Goal: Information Seeking & Learning: Learn about a topic

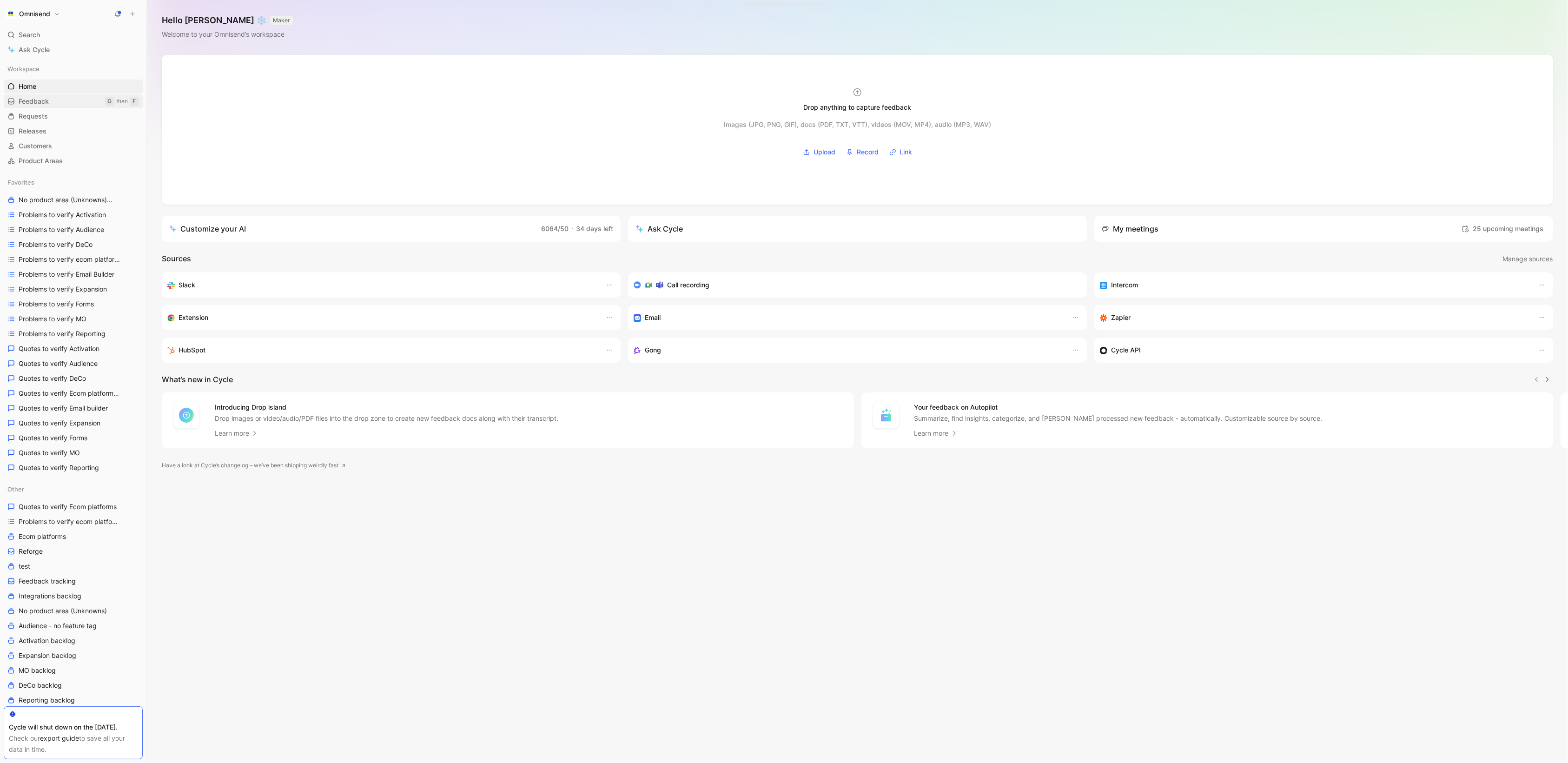
click at [51, 103] on link "Feedback G then F" at bounding box center [73, 101] width 139 height 14
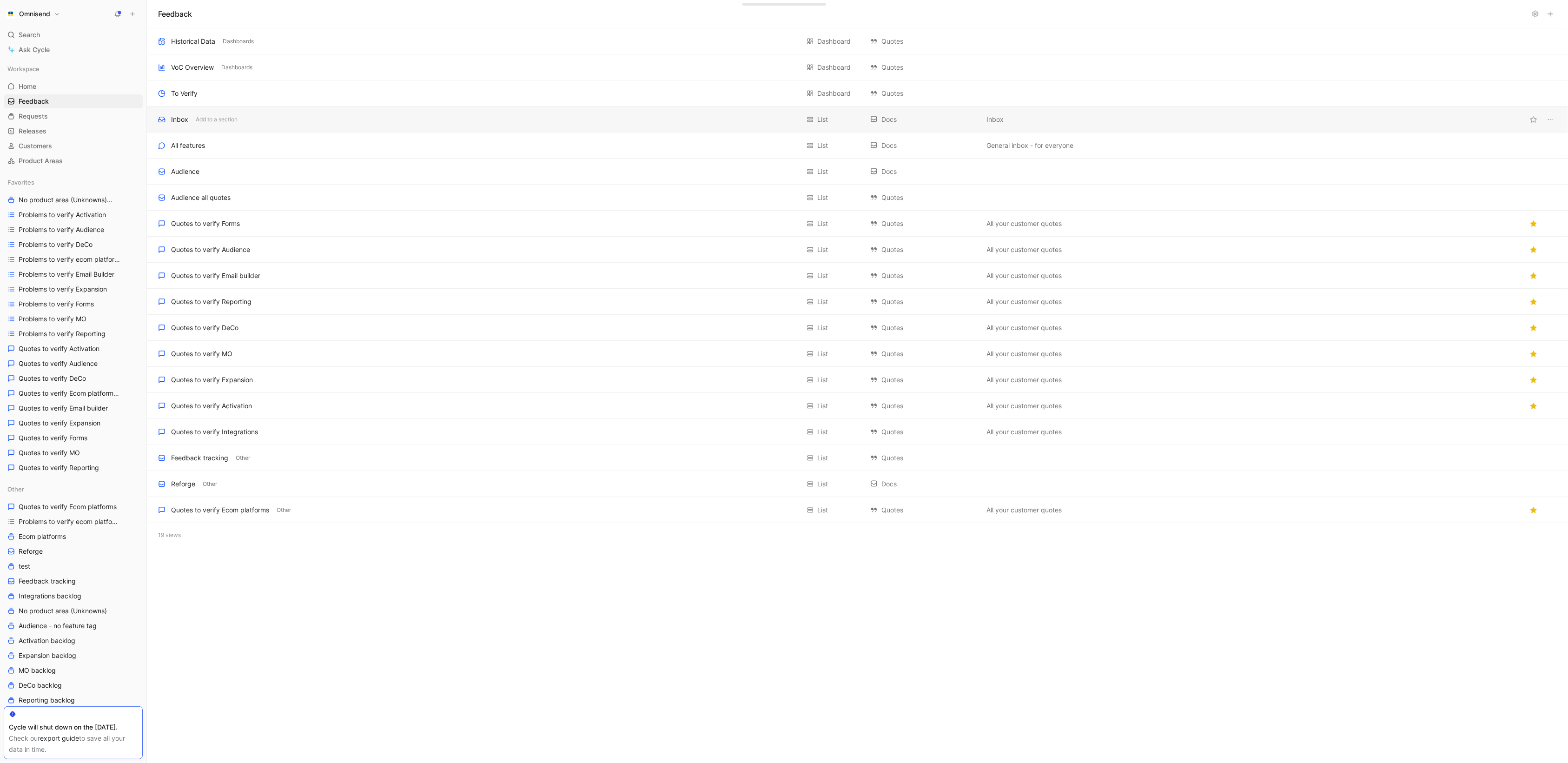
click at [268, 112] on div "Inbox Add to a section List Docs Inbox" at bounding box center [857, 119] width 1421 height 26
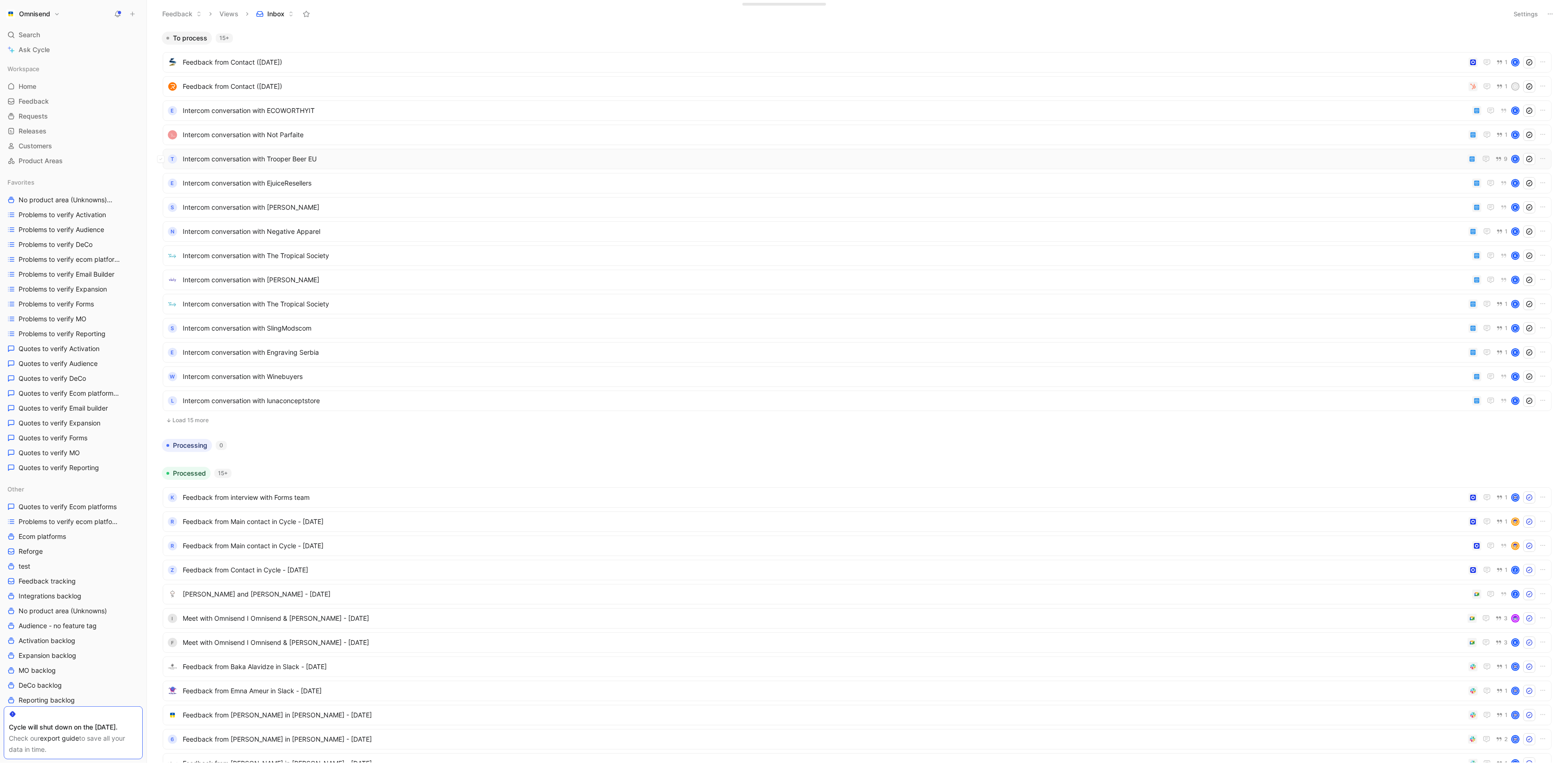
click at [1427, 156] on span "Intercom conversation with Trooper Beer EU" at bounding box center [823, 159] width 1281 height 11
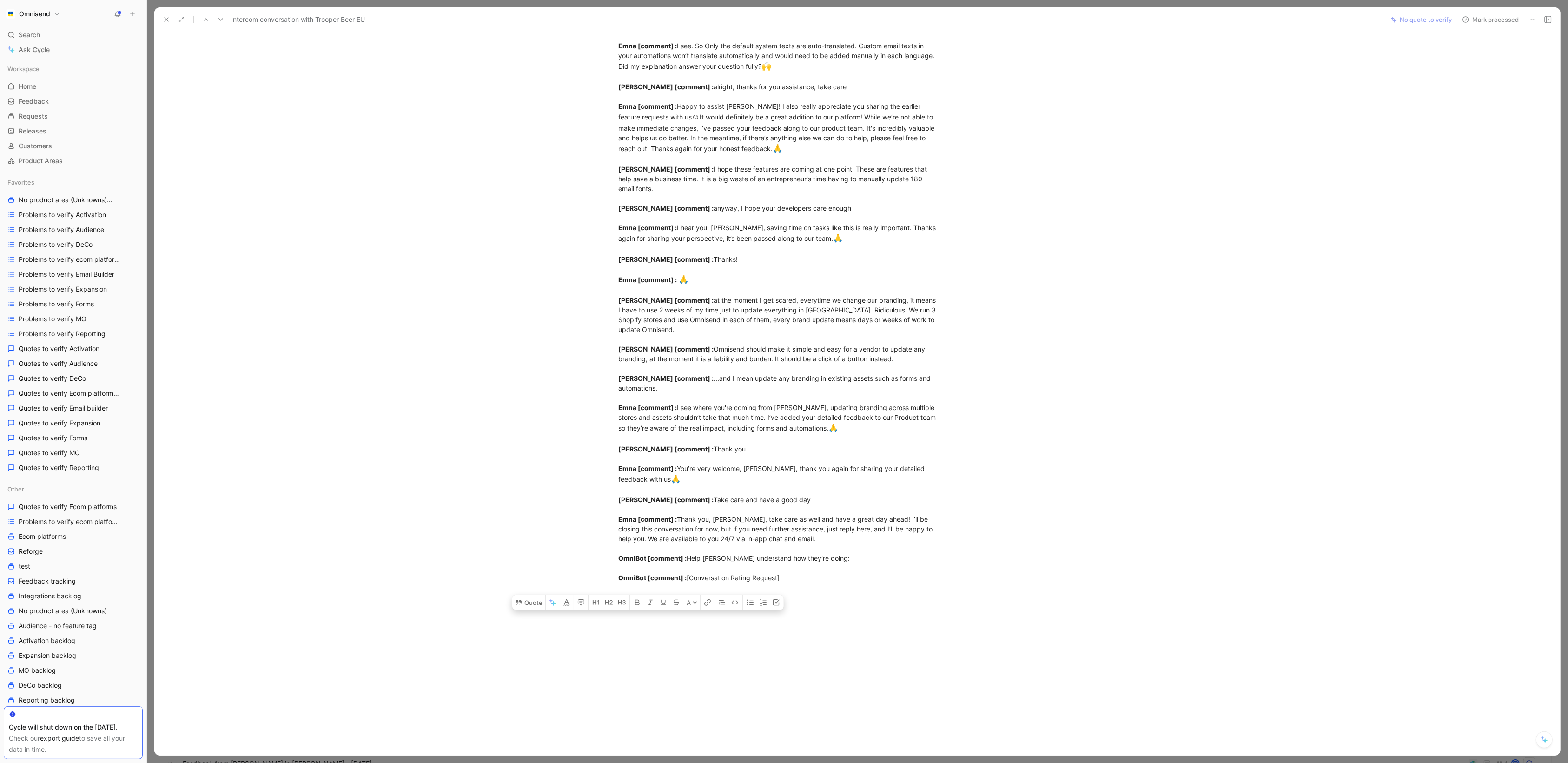
scroll to position [1140, 0]
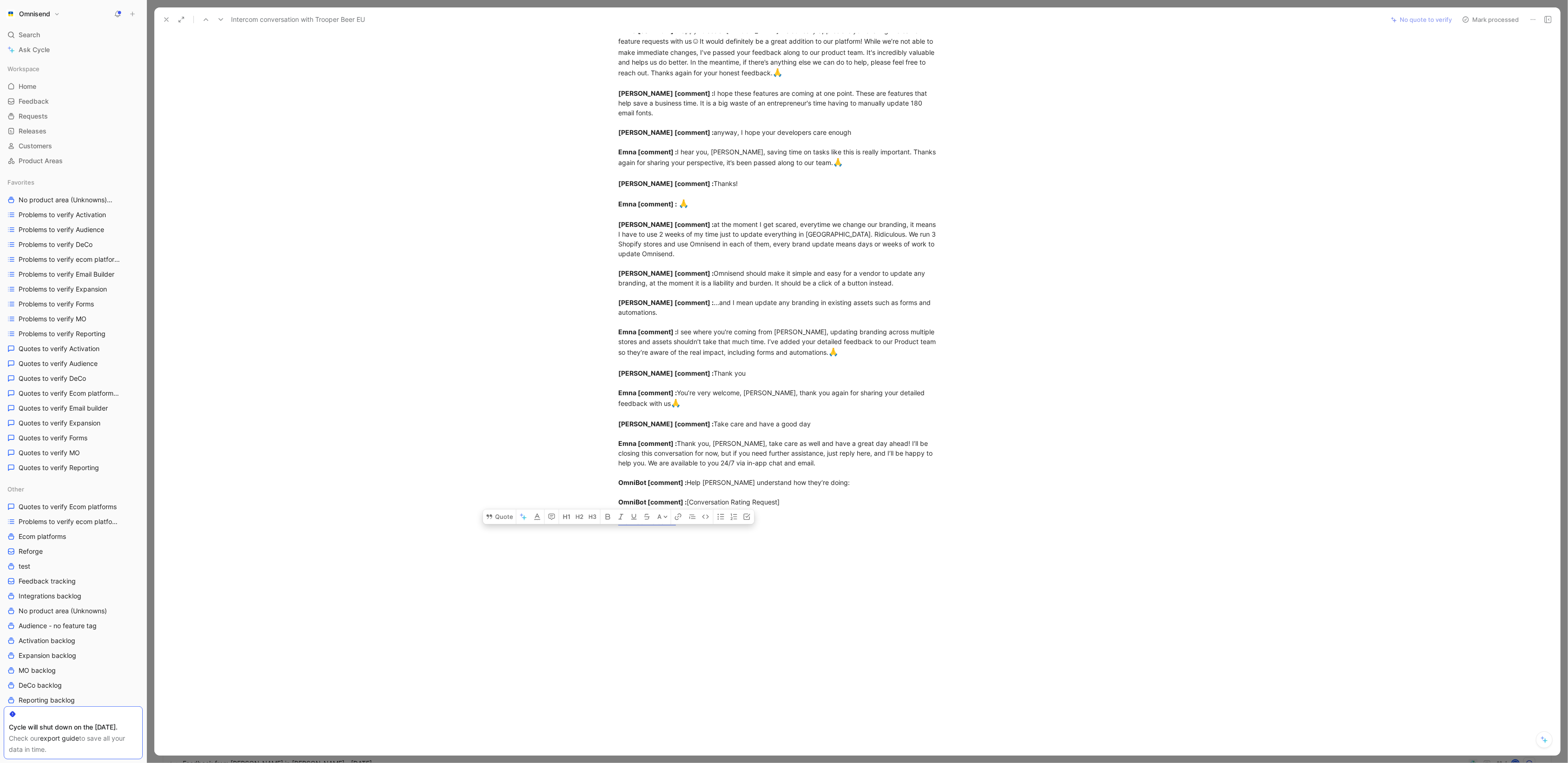
drag, startPoint x: 618, startPoint y: 103, endPoint x: 818, endPoint y: 502, distance: 446.3
copy div "customer_initiated [ conversation] : how can I change the font of the expiry te…"
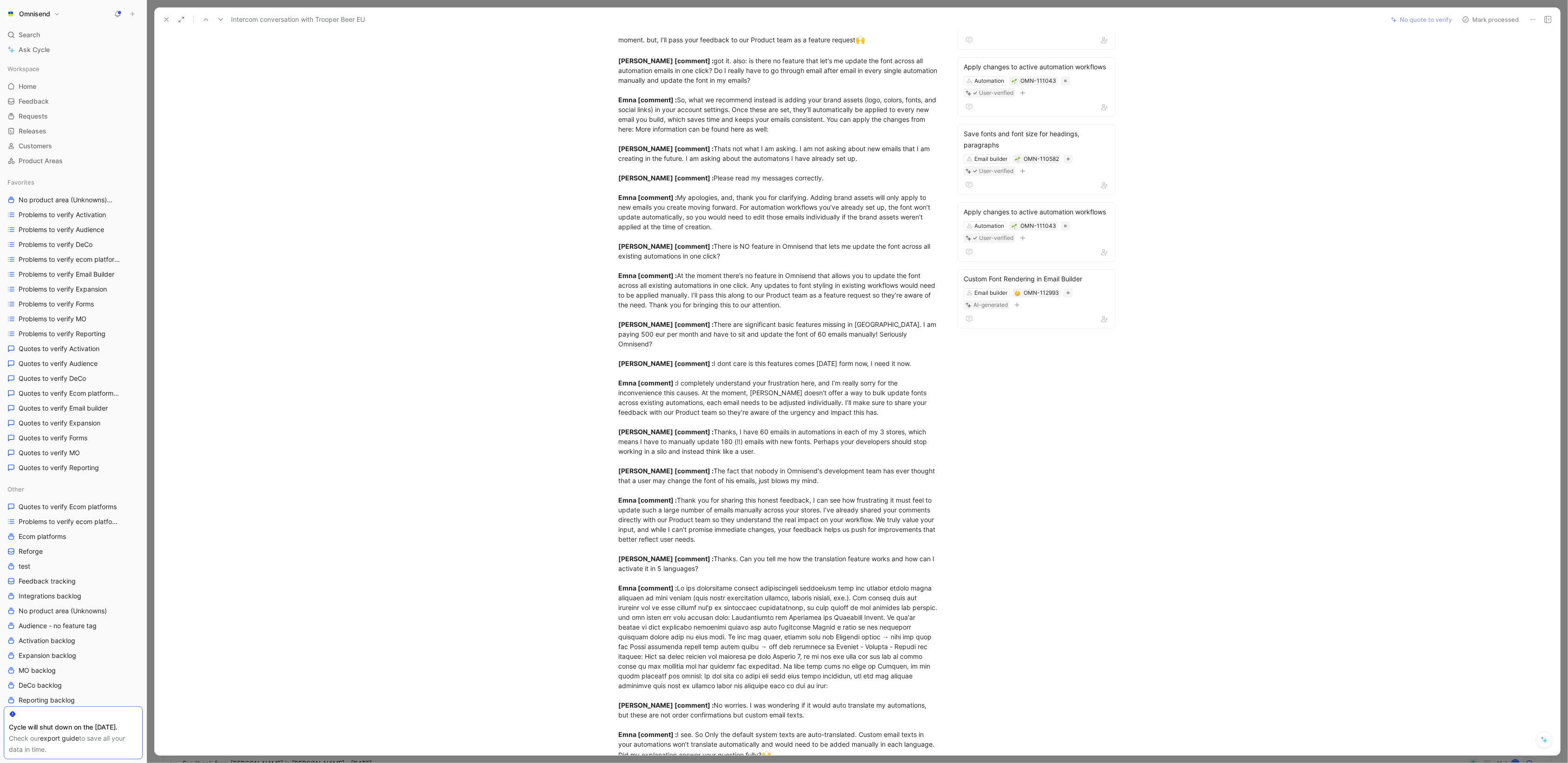
scroll to position [0, 0]
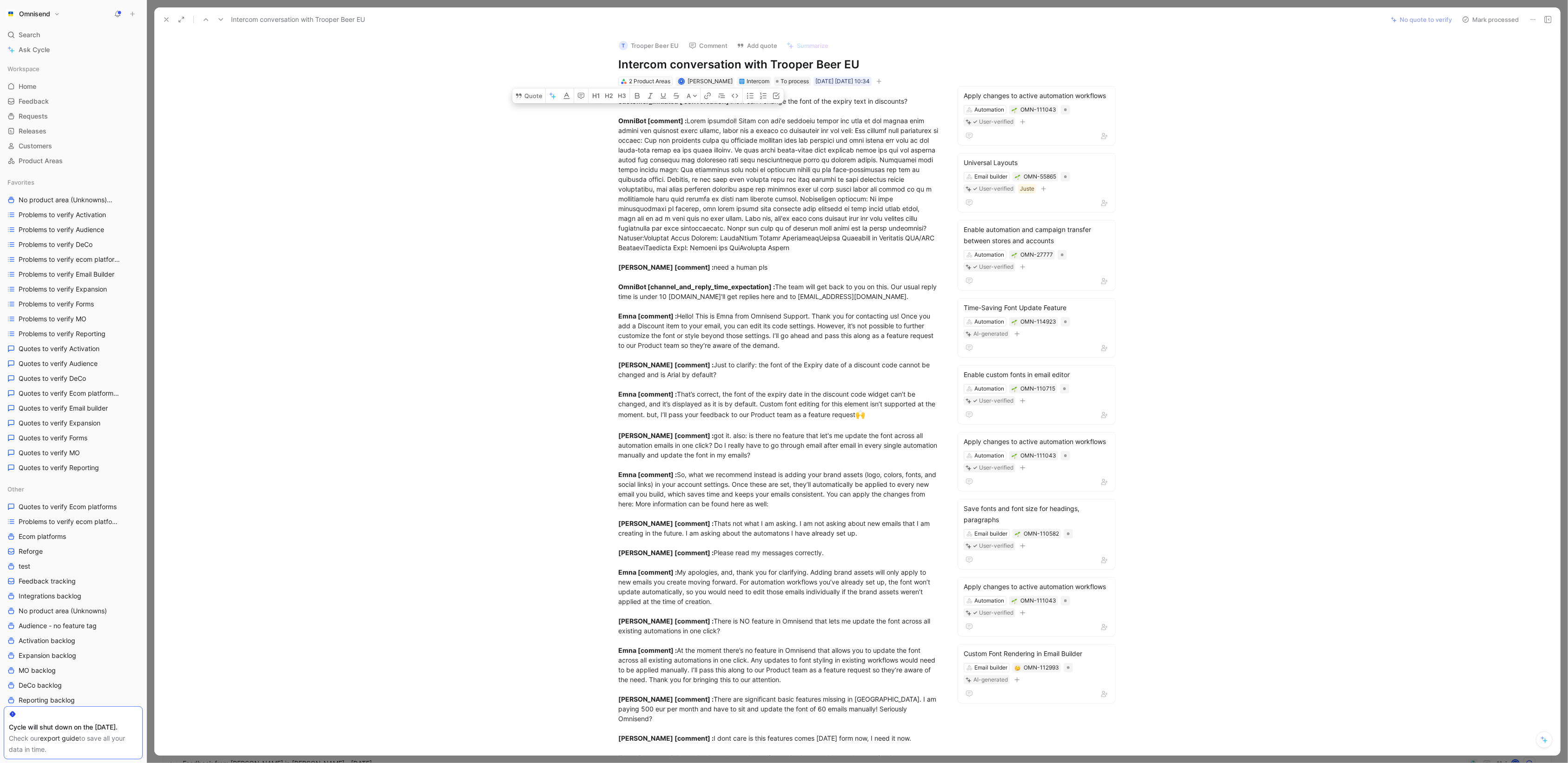
drag, startPoint x: 814, startPoint y: 517, endPoint x: 657, endPoint y: -68, distance: 605.7
click at [657, 0] on html "Omnisend Search ⌘ K Ask Cycle Workspace Home G then H Feedback G then F Request…" at bounding box center [784, 381] width 1568 height 763
click at [614, 98] on div at bounding box center [609, 101] width 10 height 10
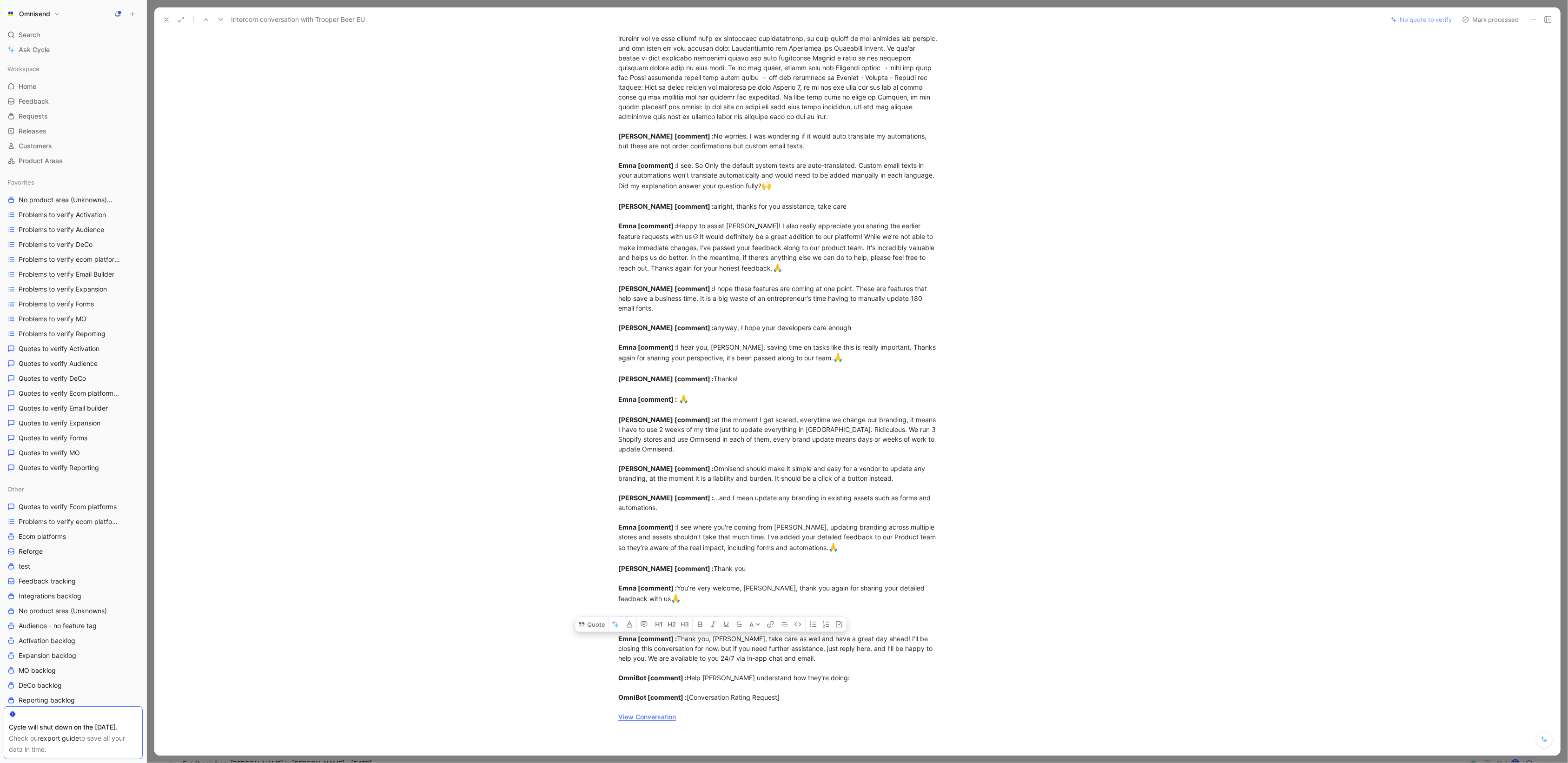
scroll to position [1140, 0]
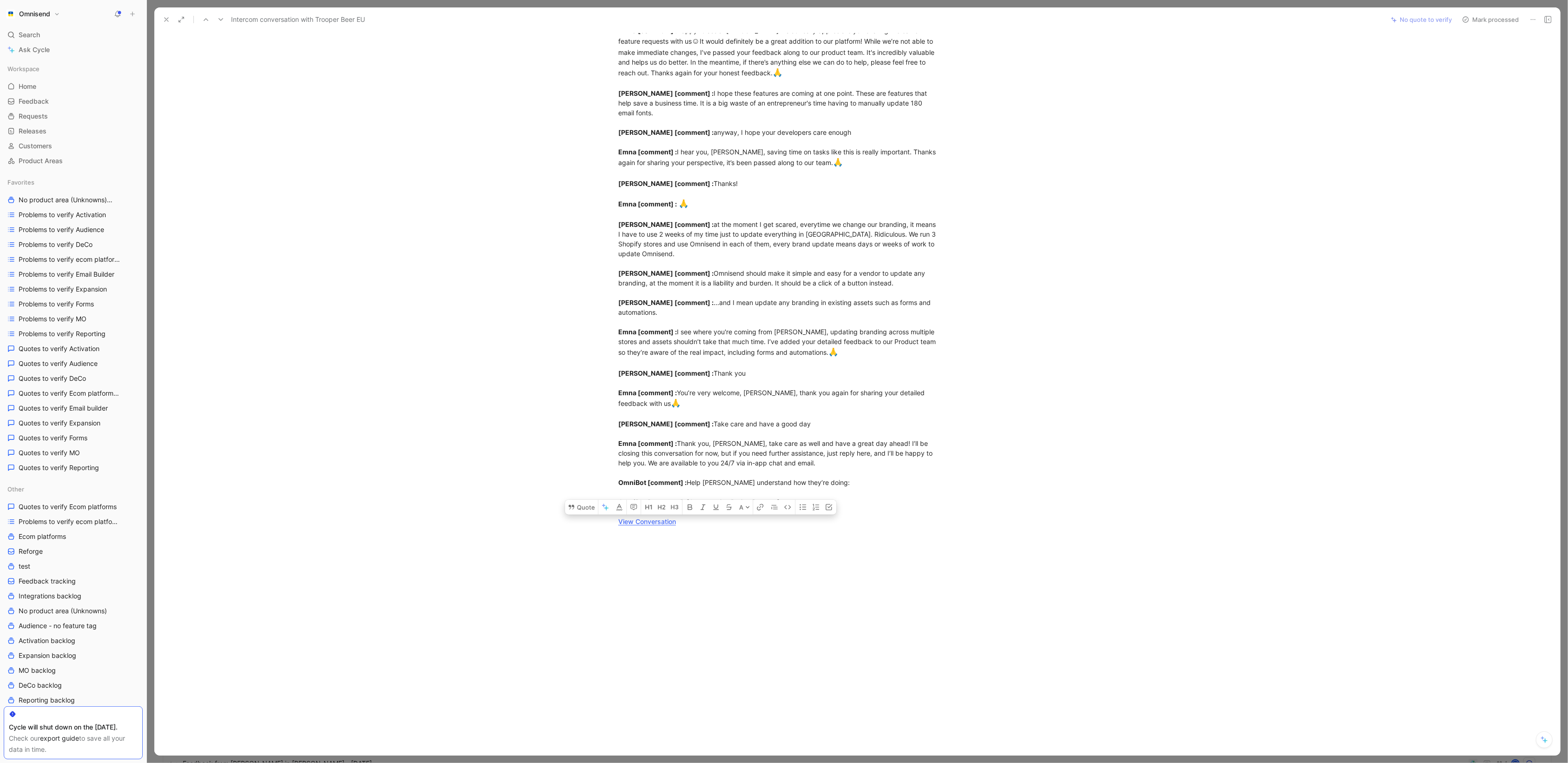
drag, startPoint x: 619, startPoint y: 103, endPoint x: 799, endPoint y: 493, distance: 429.5
copy div "customer_initiated [ conversation] : how can I change the font of the expiry te…"
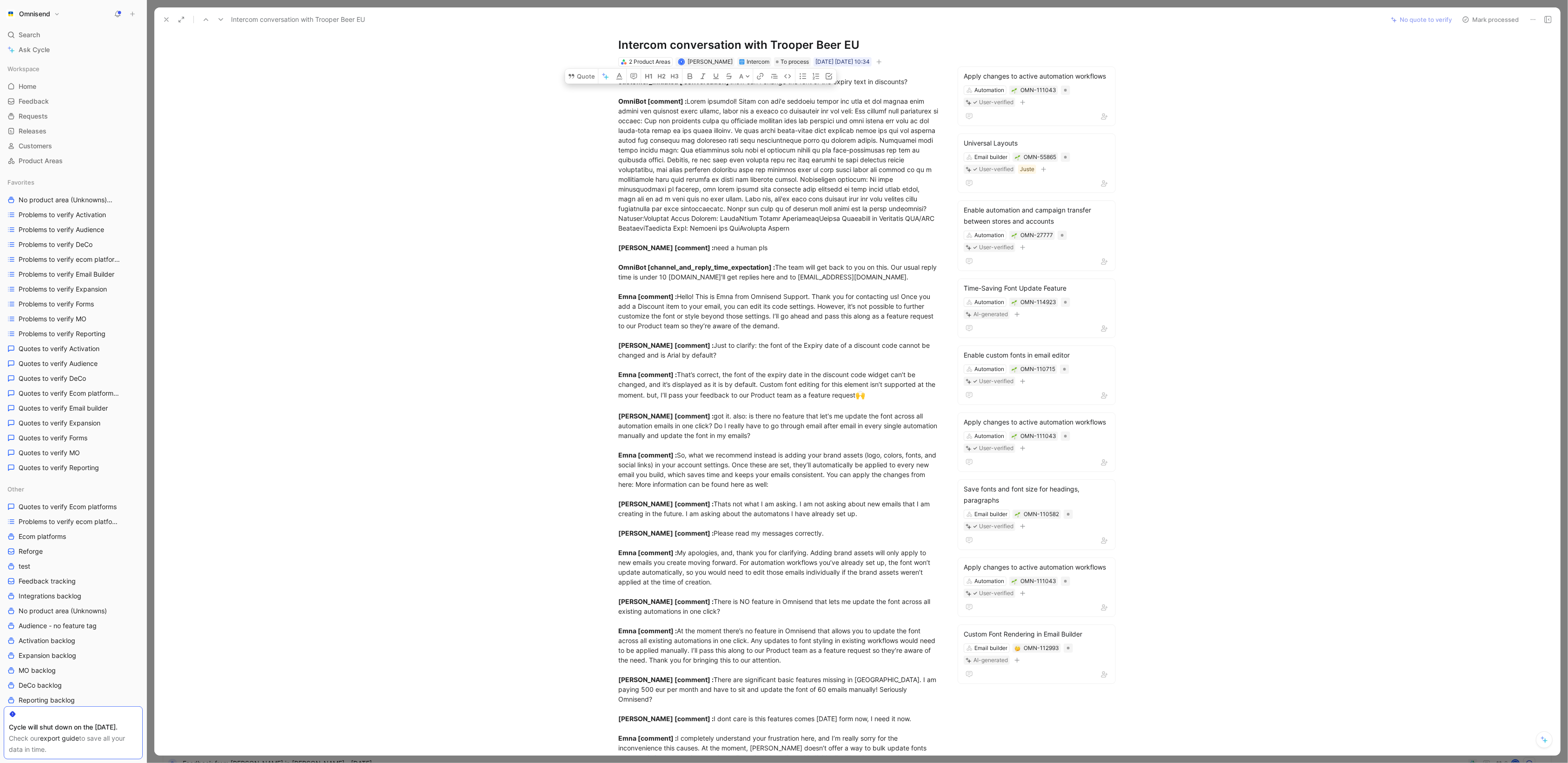
scroll to position [0, 0]
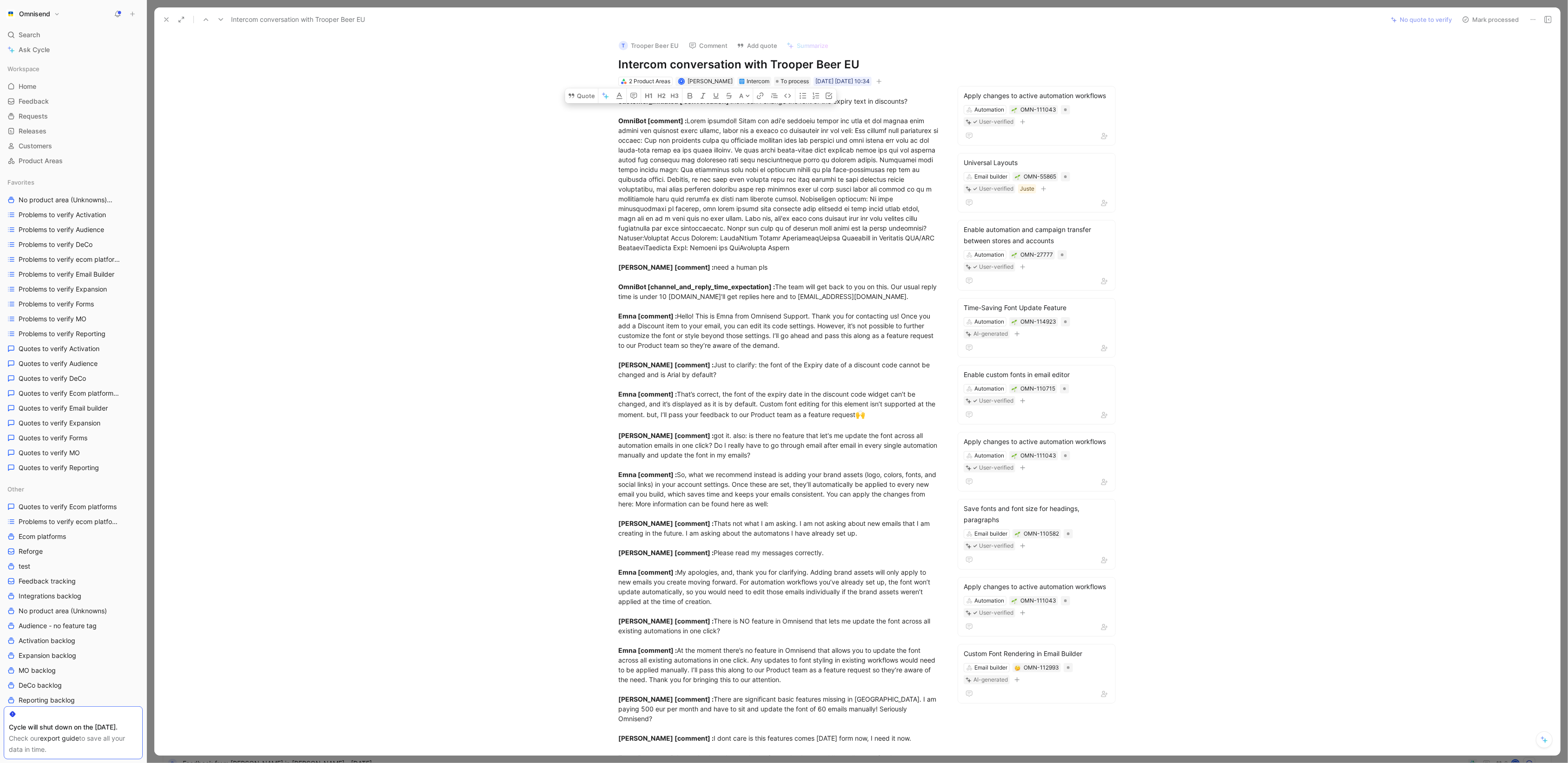
click at [166, 17] on icon at bounding box center [166, 19] width 7 height 7
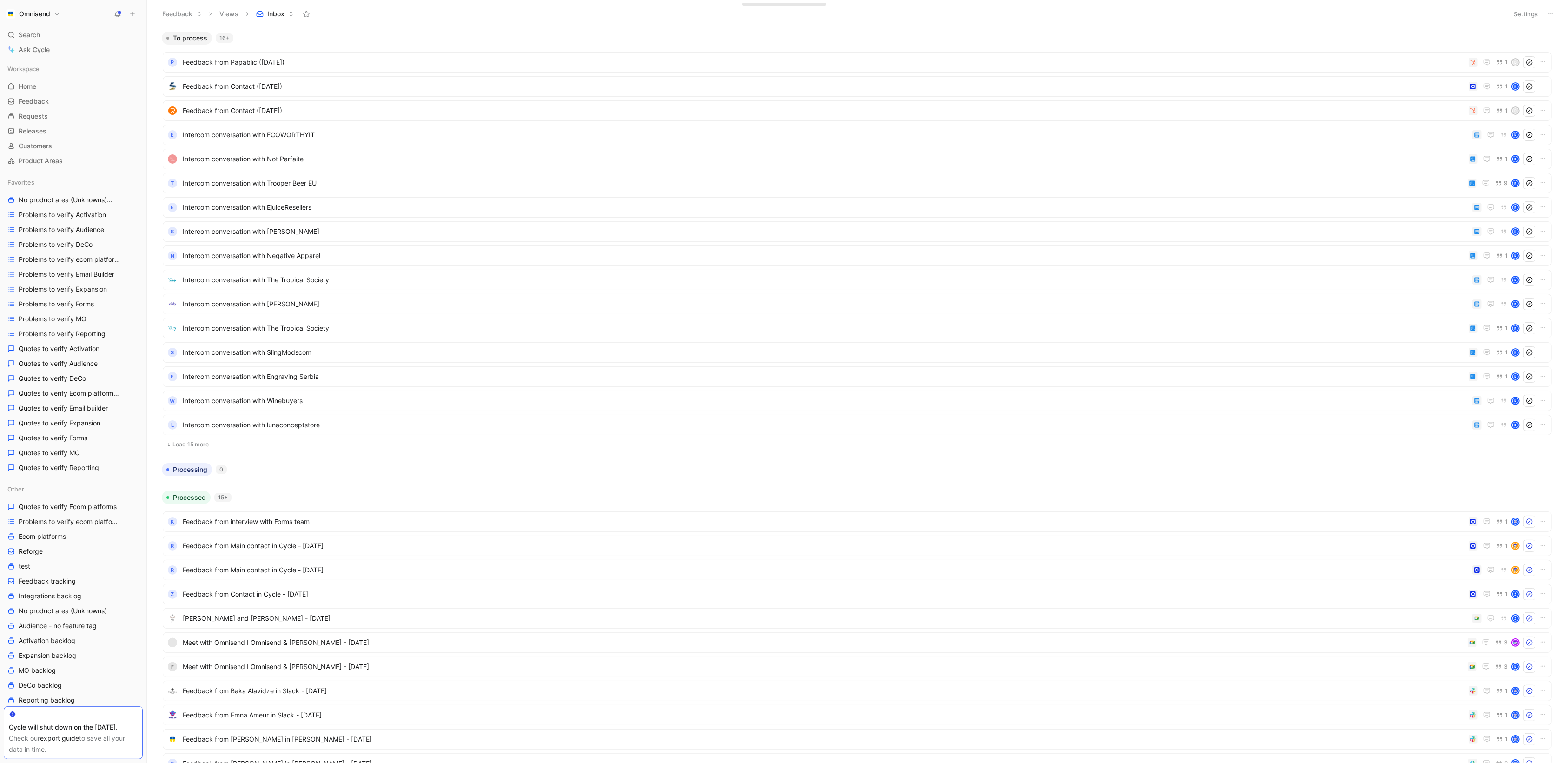
click at [226, 447] on button "Load 15 more" at bounding box center [857, 445] width 1389 height 11
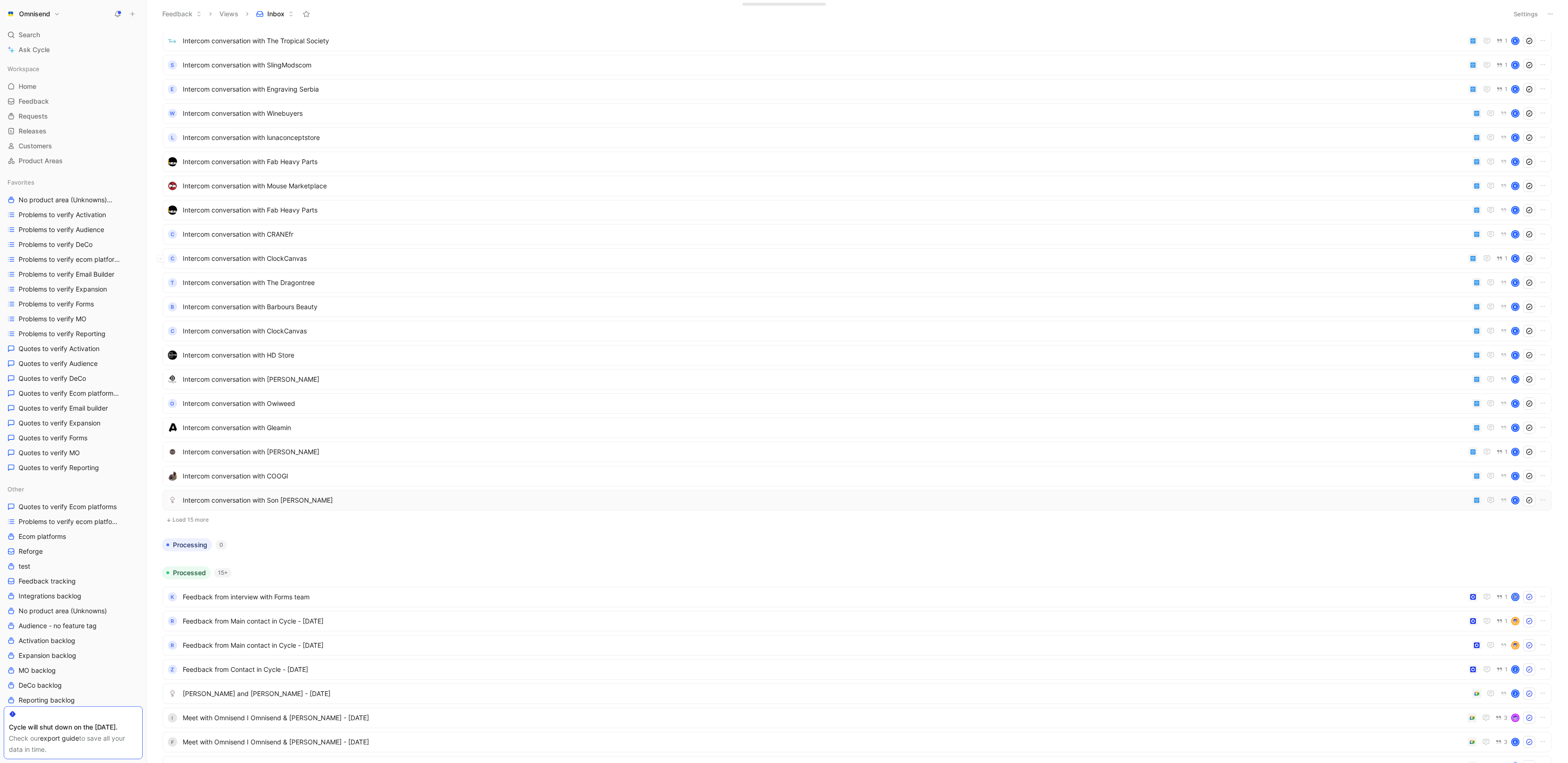
scroll to position [268, 0]
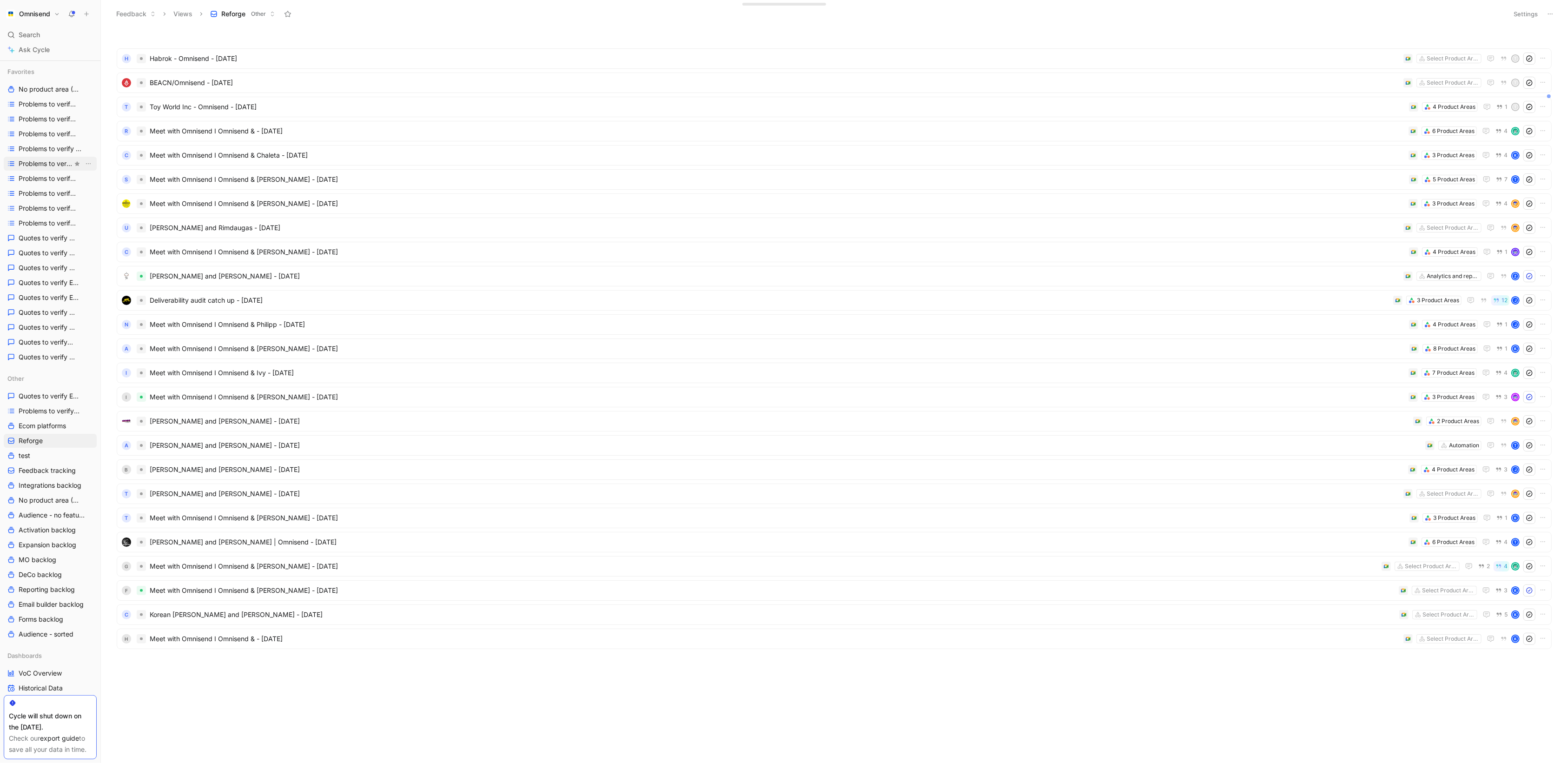
scroll to position [83, 0]
click at [729, 610] on span "Korean [PERSON_NAME] and [PERSON_NAME] - [DATE]" at bounding box center [773, 615] width 1246 height 11
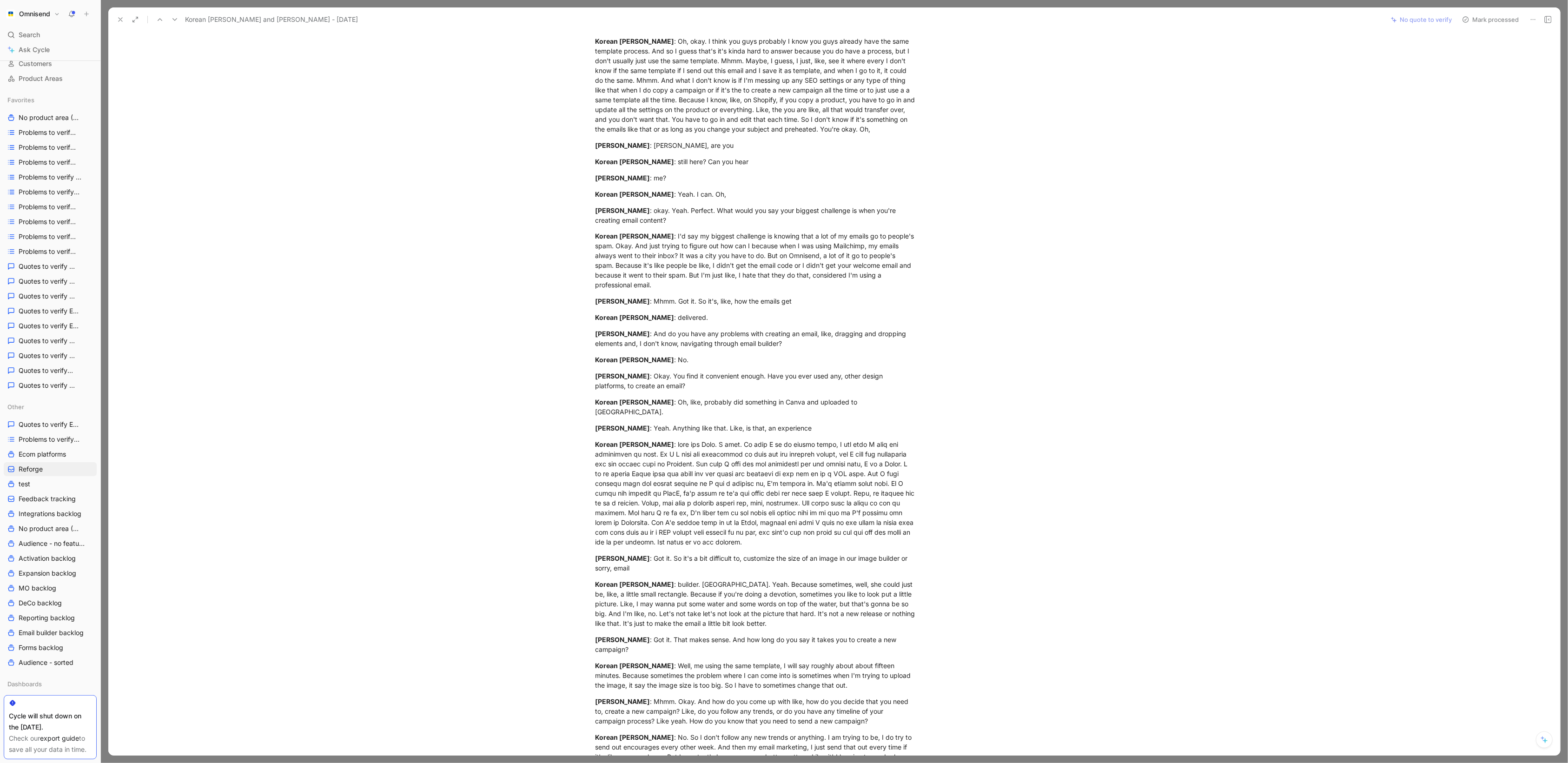
scroll to position [2680, 0]
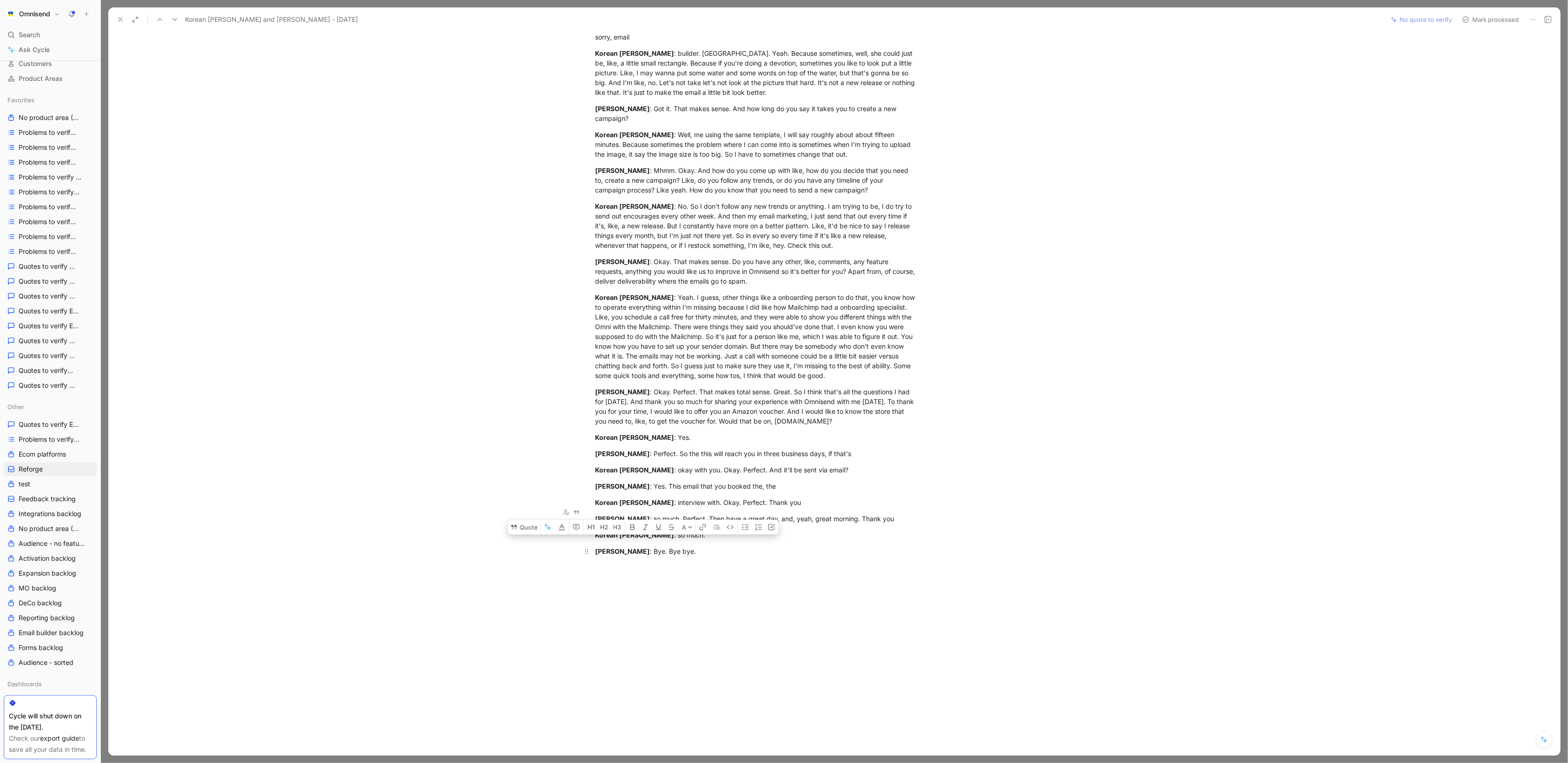
drag, startPoint x: 595, startPoint y: 512, endPoint x: 744, endPoint y: 514, distance: 149.0
copy div "Loremi Dolors : Amet consect. Adipisci Elitse : Do. Eiu tem inci ut laboree? Do…"
click at [117, 24] on button at bounding box center [121, 19] width 13 height 13
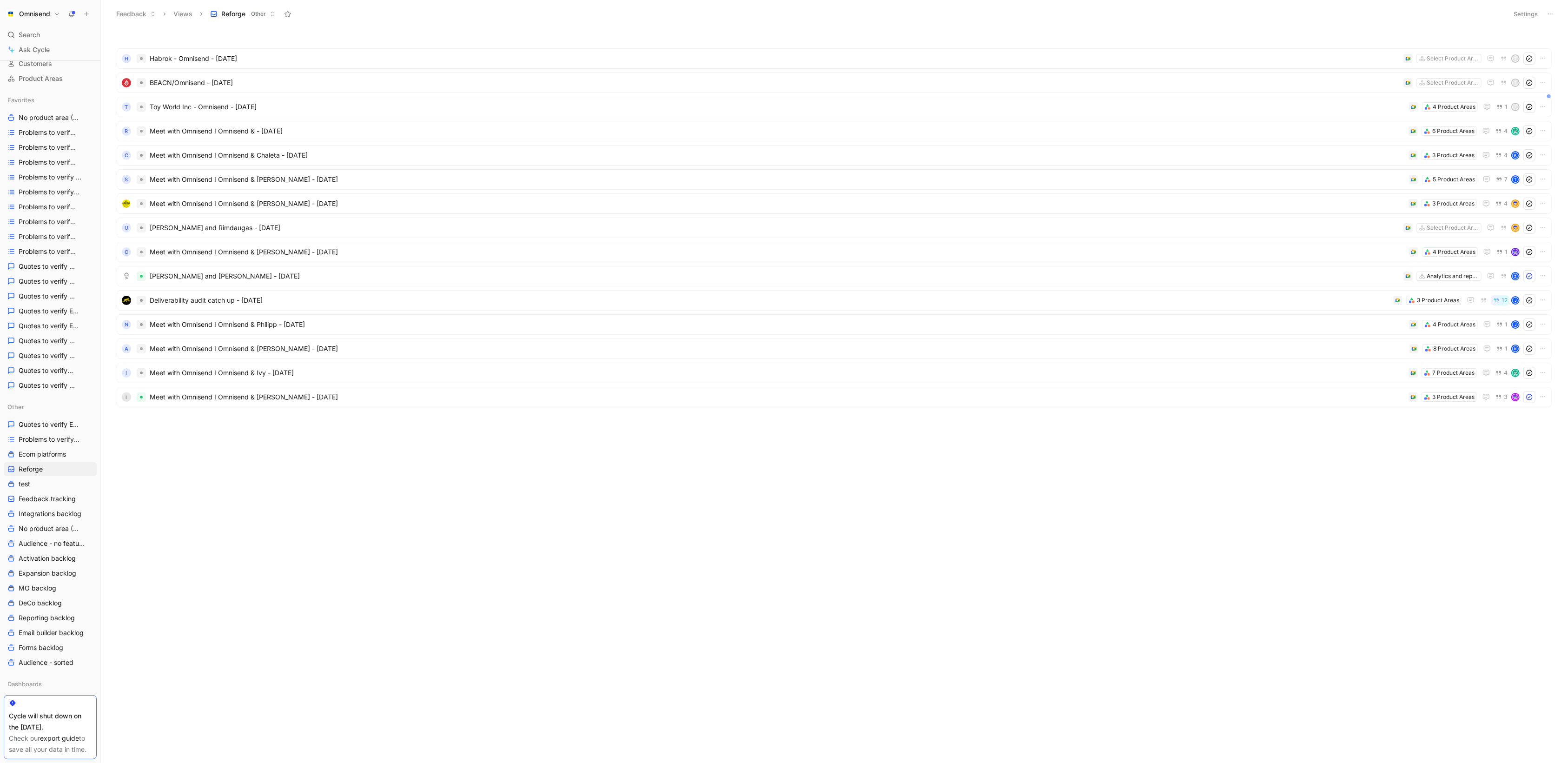
click at [119, 19] on button "Feedback" at bounding box center [136, 14] width 48 height 14
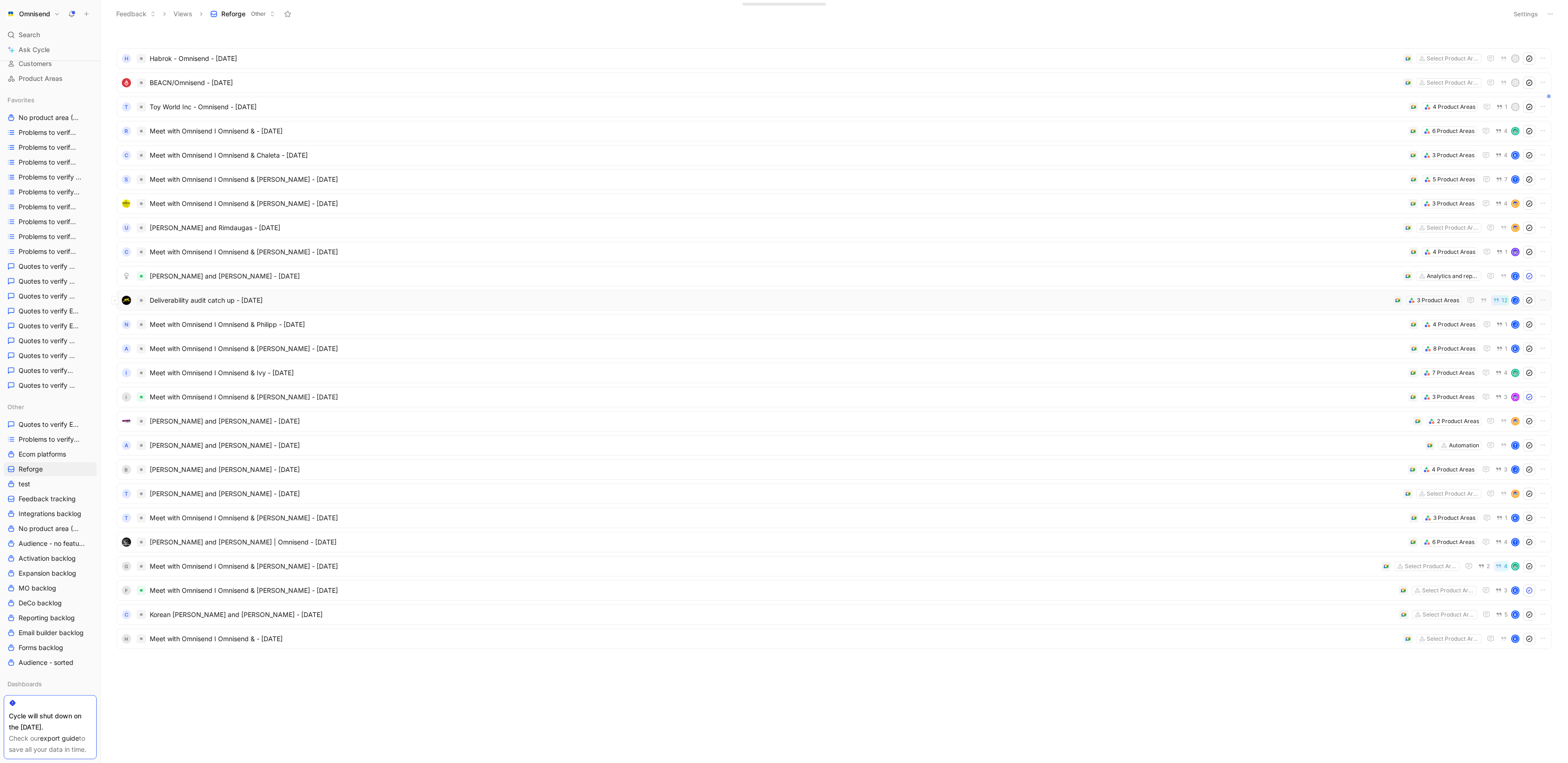
click at [961, 304] on span "Deliverability audit catch up - [DATE]" at bounding box center [769, 300] width 1240 height 11
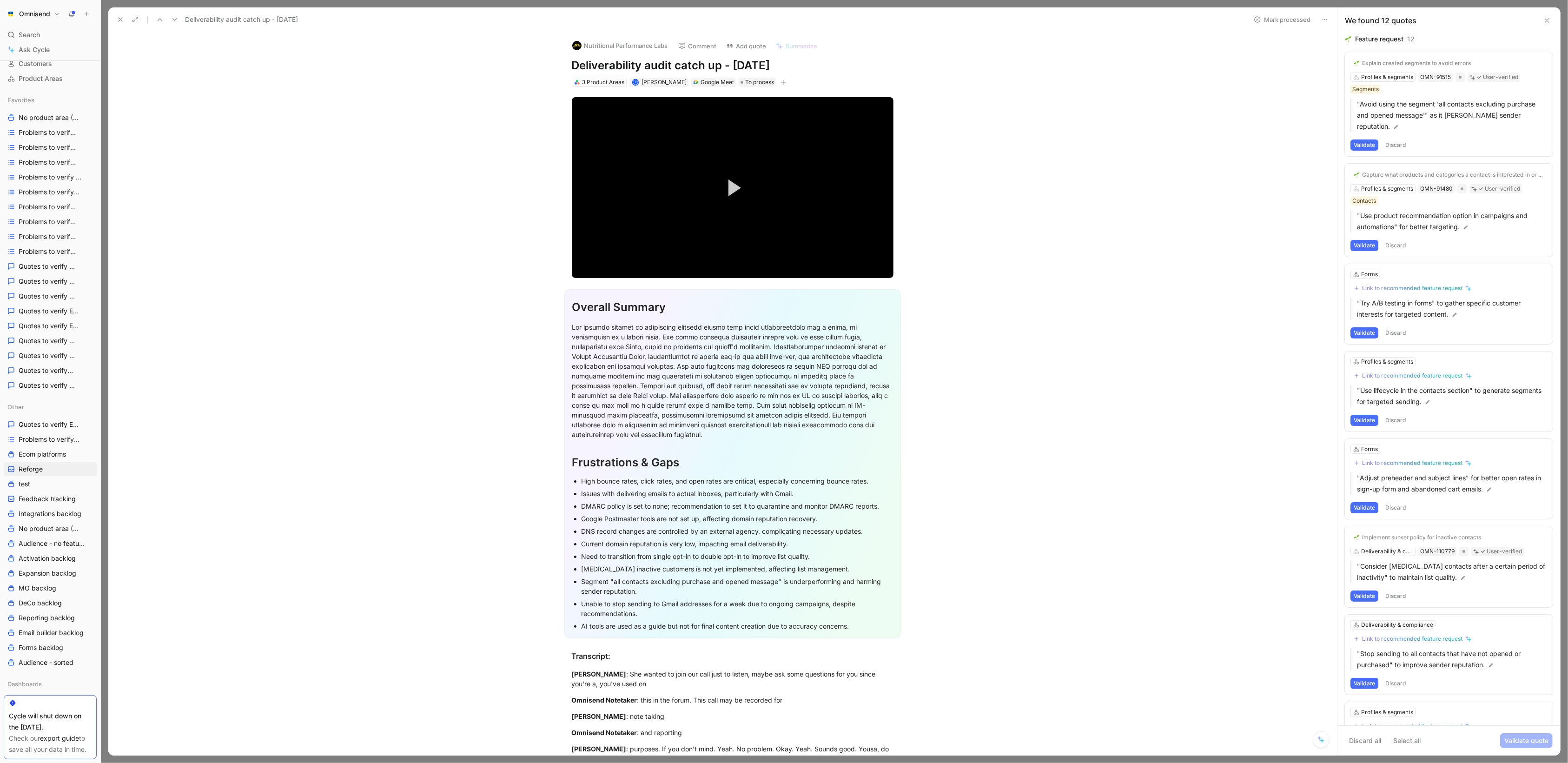
click at [117, 19] on icon at bounding box center [121, 19] width 7 height 7
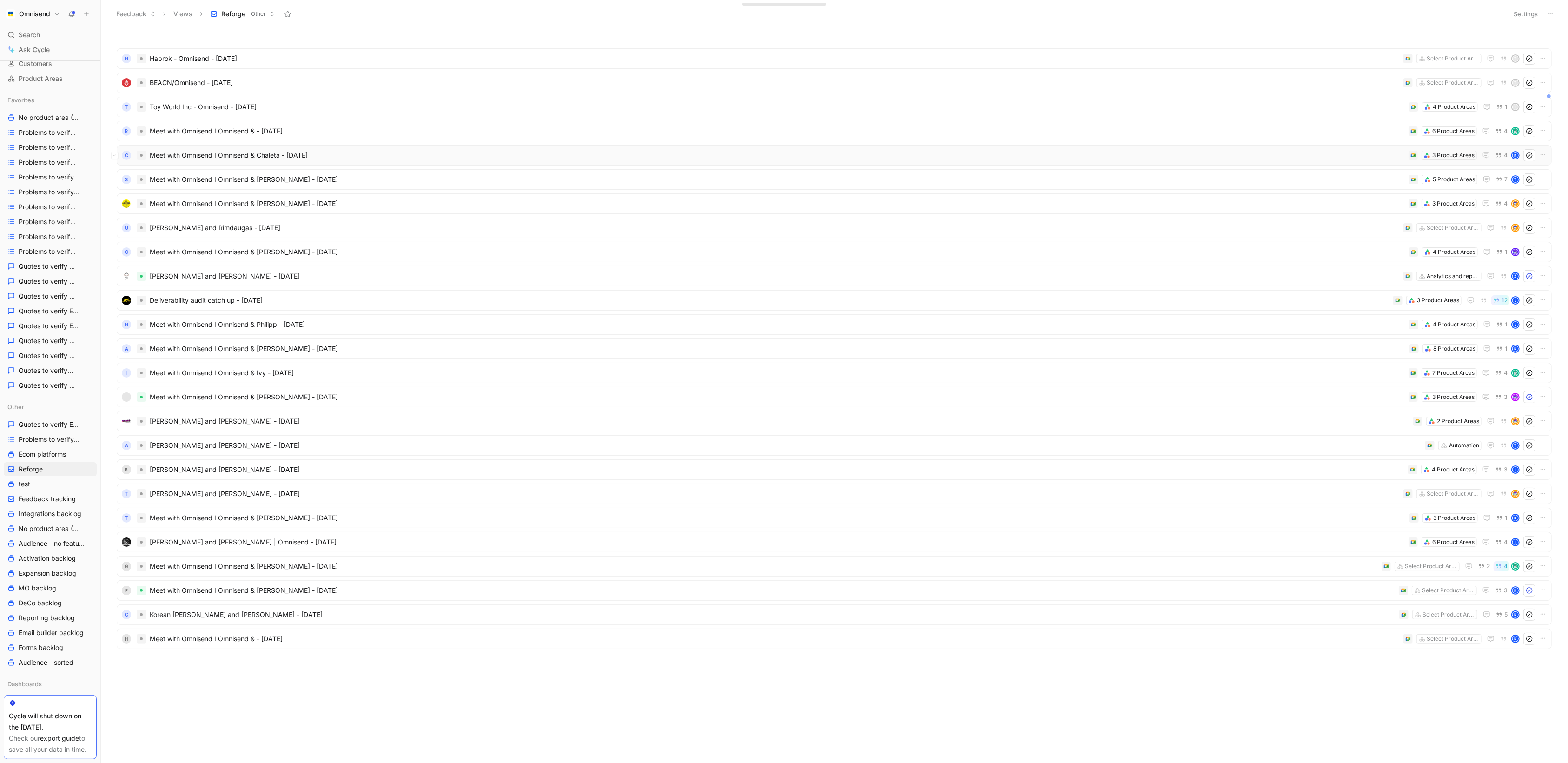
click at [1334, 162] on div "C Meet with Omnisend I Omnisend & Chaleta - [DATE] 3 Product Areas 4 K" at bounding box center [834, 155] width 1436 height 21
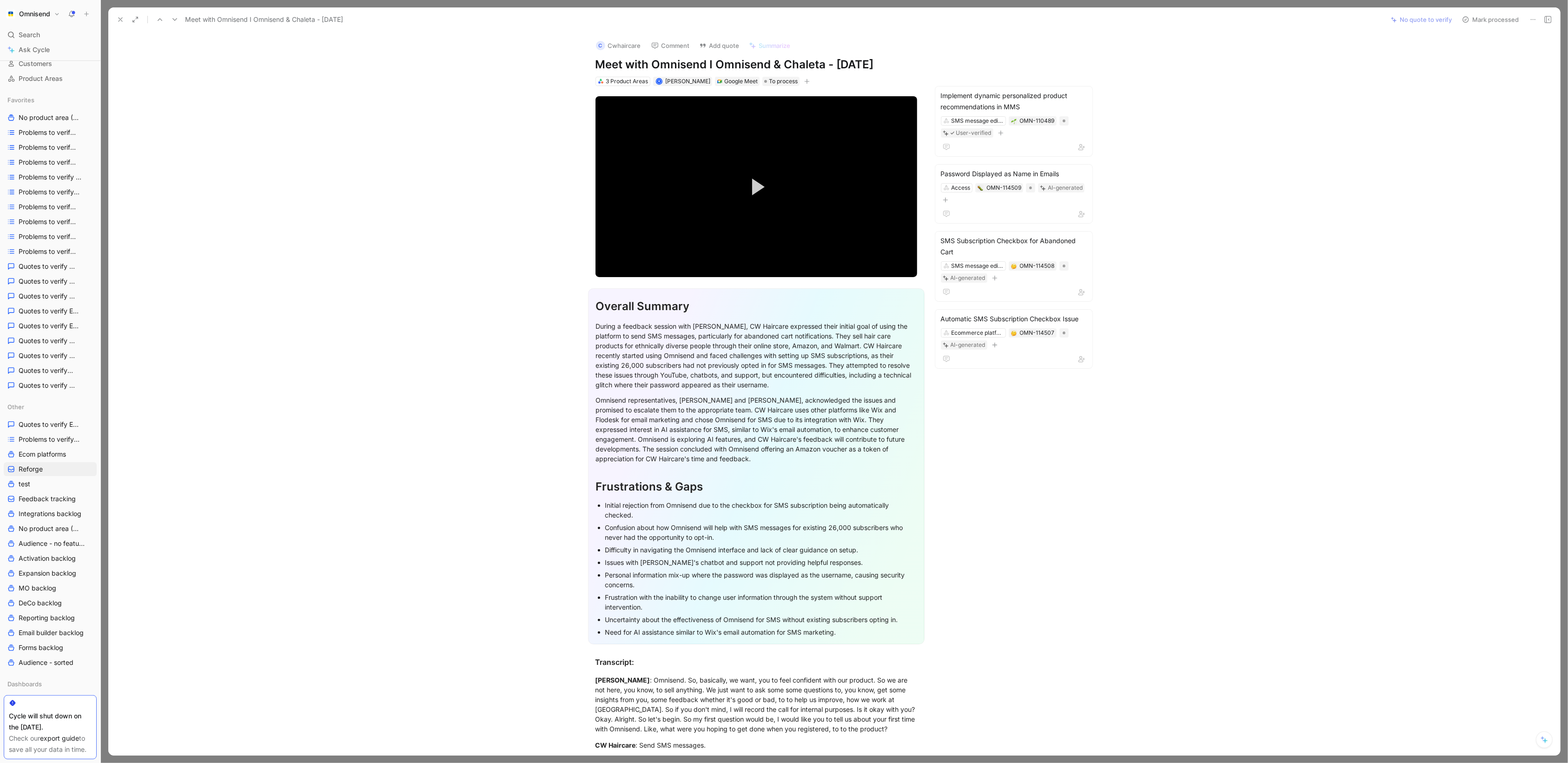
click at [123, 20] on icon at bounding box center [121, 19] width 7 height 7
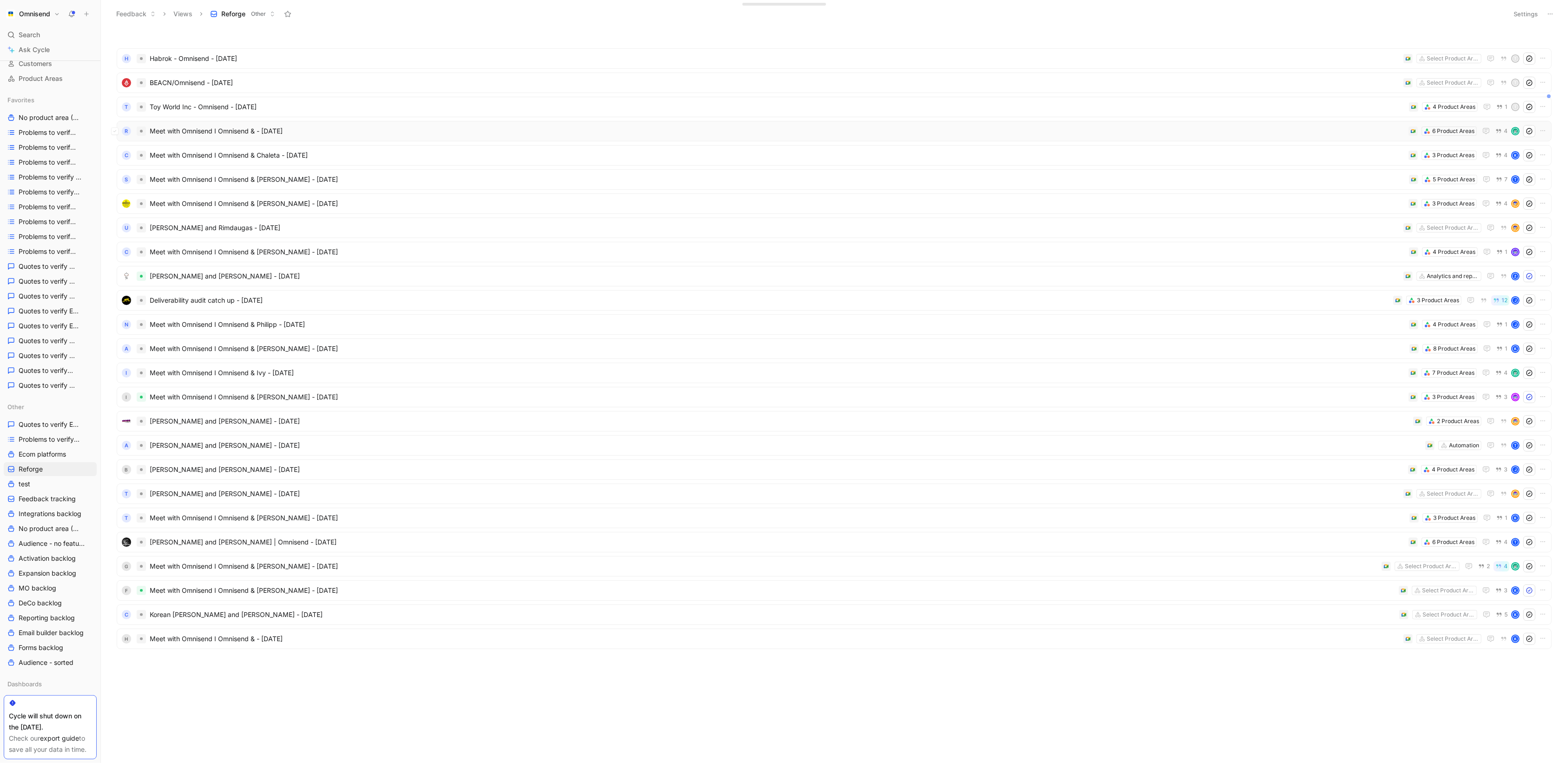
click at [1345, 133] on span "Meet with Omnisend I Omnisend & - [DATE]" at bounding box center [777, 131] width 1255 height 11
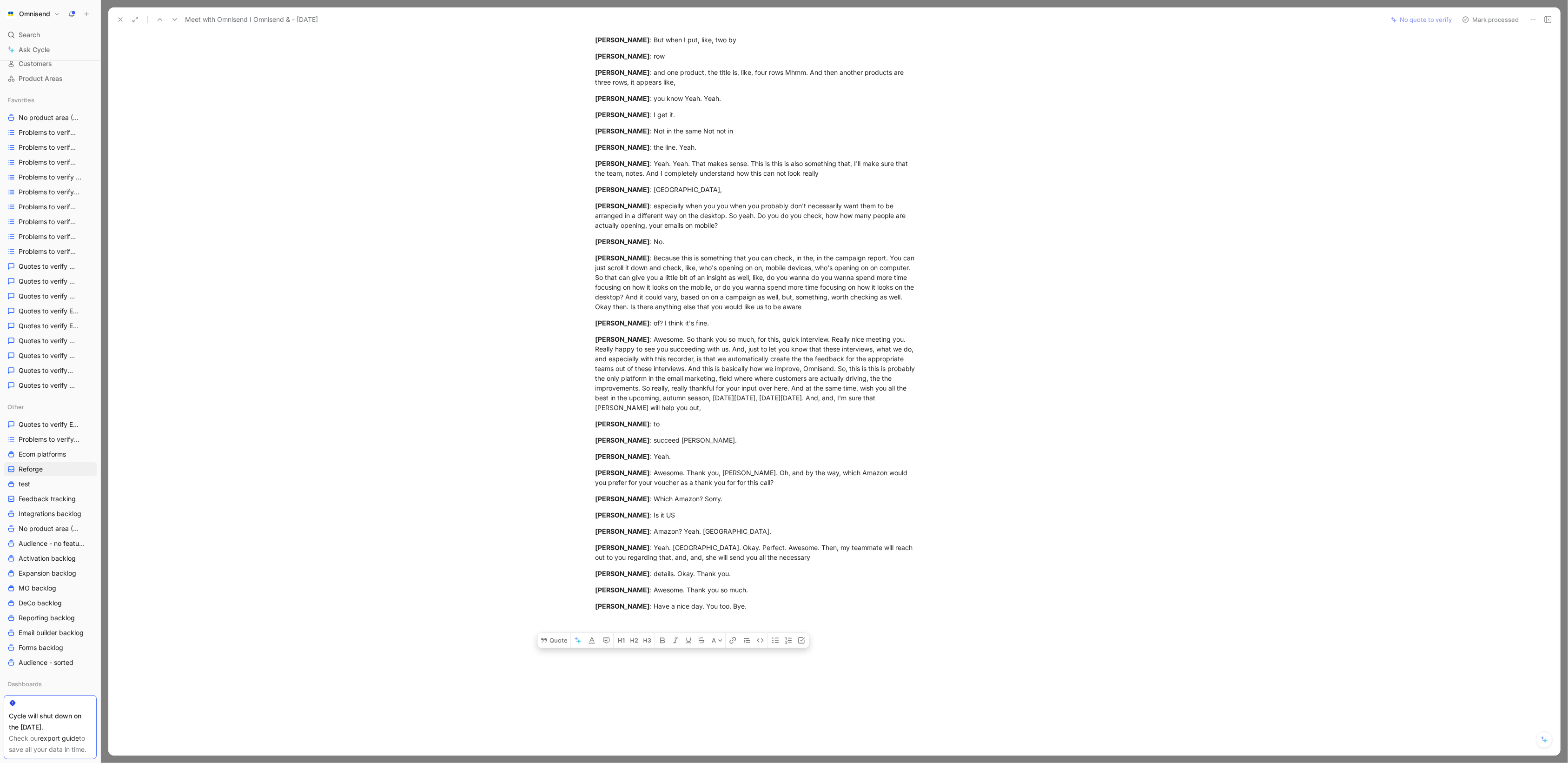
scroll to position [2976, 0]
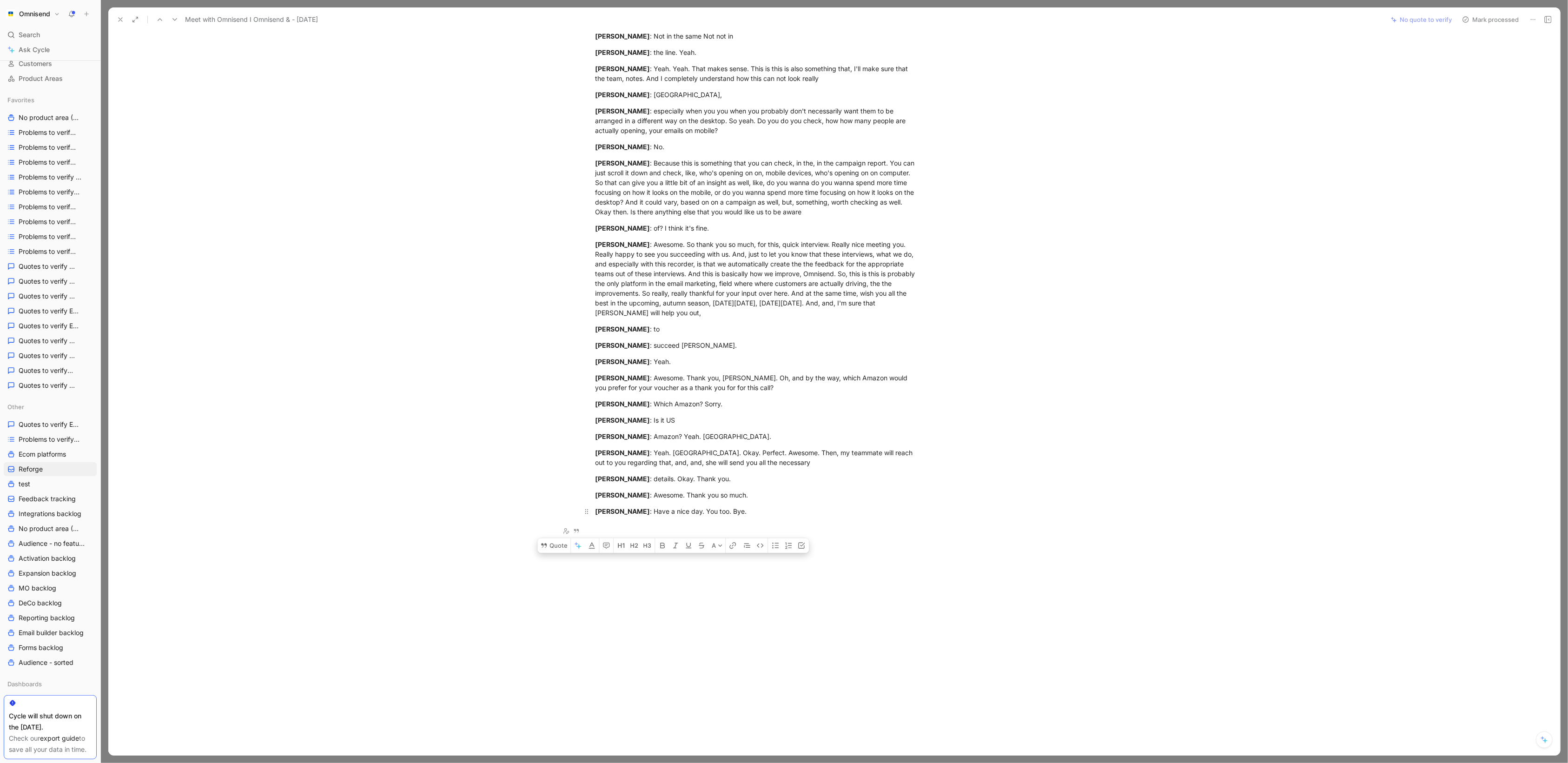
drag, startPoint x: 596, startPoint y: 392, endPoint x: 755, endPoint y: 510, distance: 198.0
copy div "Loremip Dolorsitame : Con, adip elit s doeius tem incidid, utla et dol magnaali…"
click at [115, 18] on button at bounding box center [121, 19] width 13 height 13
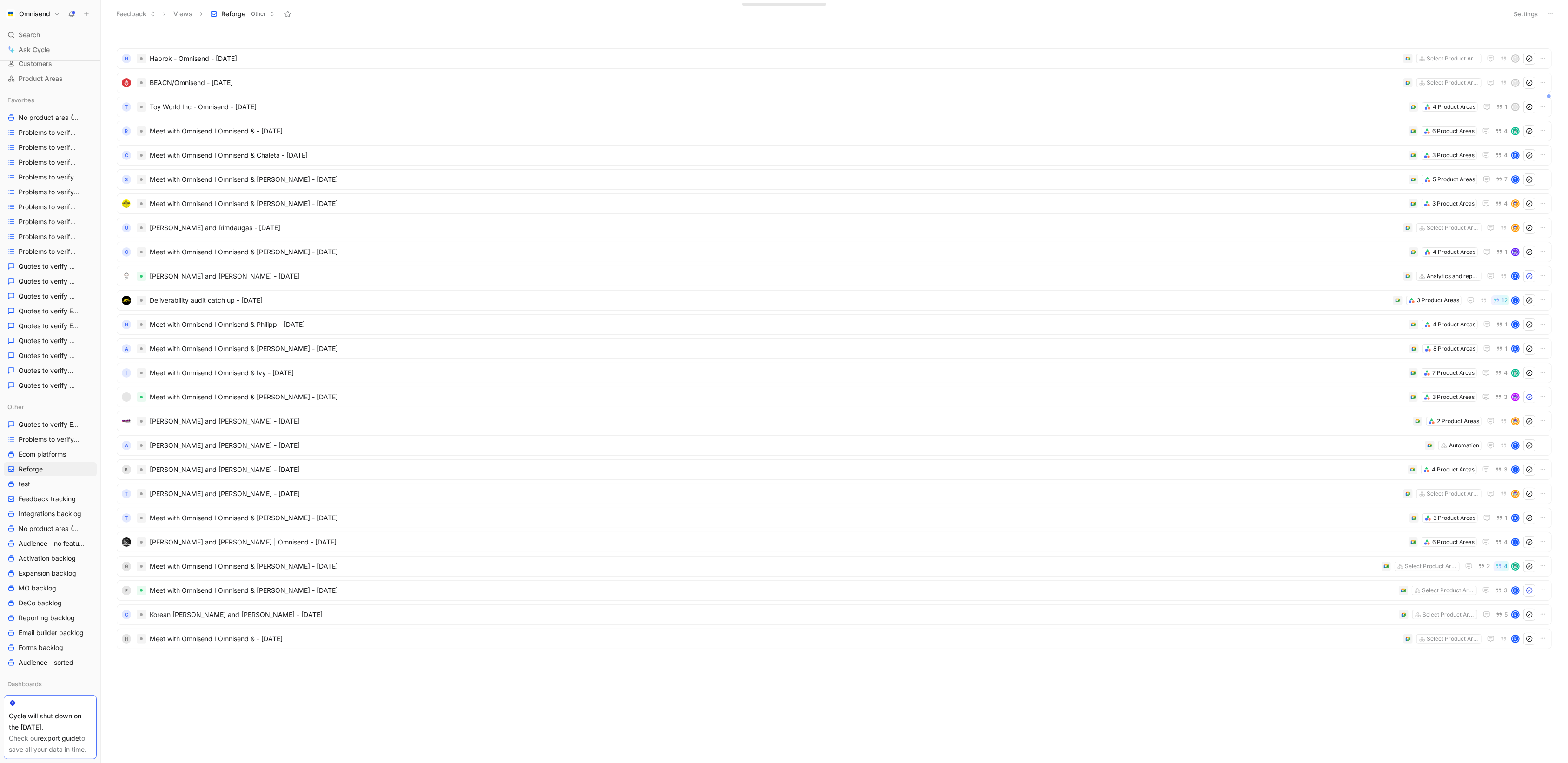
click at [1515, 15] on button "Settings" at bounding box center [1526, 14] width 33 height 13
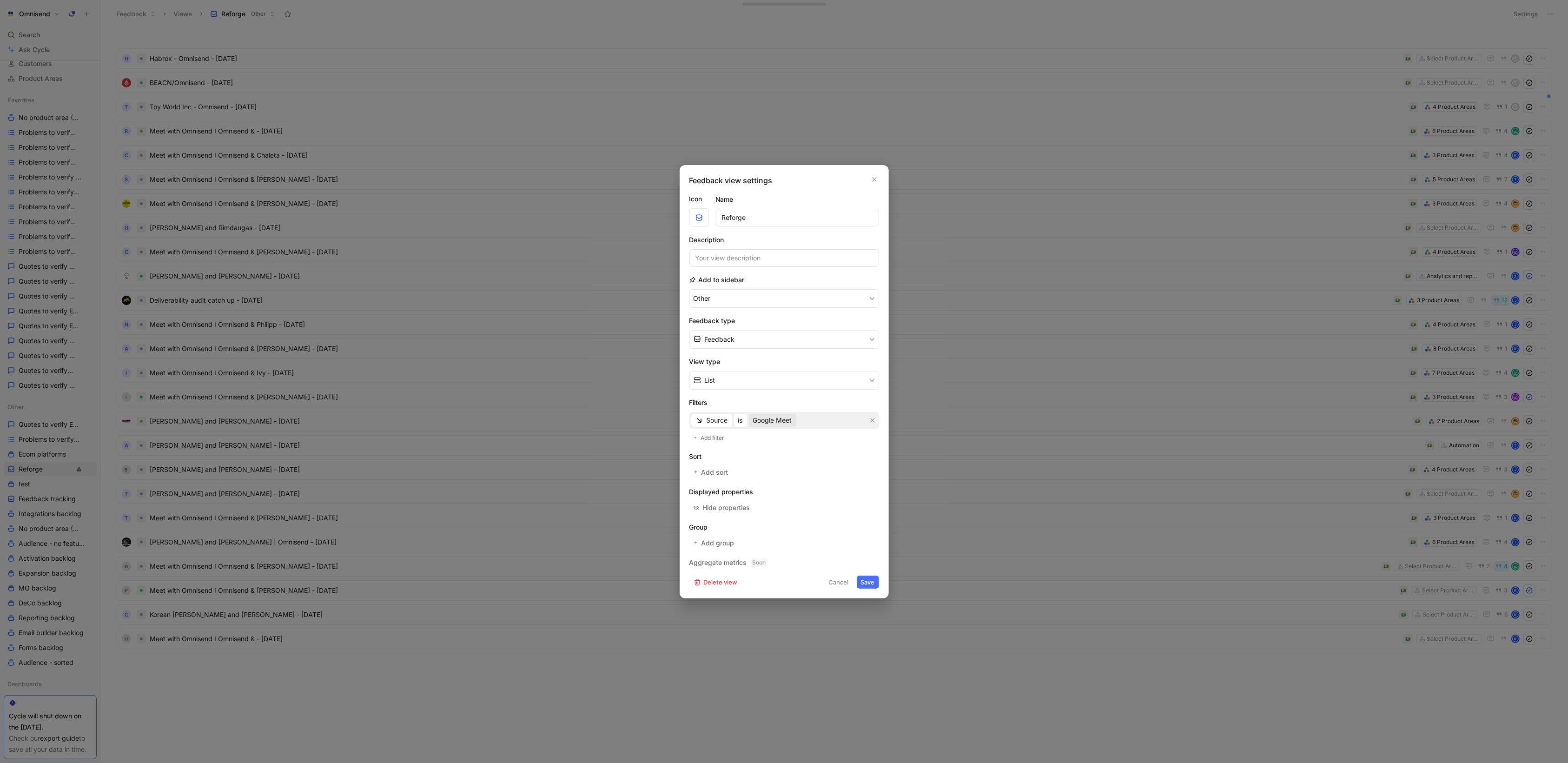
click at [762, 422] on span "Google Meet" at bounding box center [772, 420] width 39 height 11
click at [856, 557] on div at bounding box center [862, 561] width 13 height 8
click at [856, 587] on div at bounding box center [862, 588] width 13 height 8
click at [872, 583] on button "Save" at bounding box center [868, 582] width 23 height 13
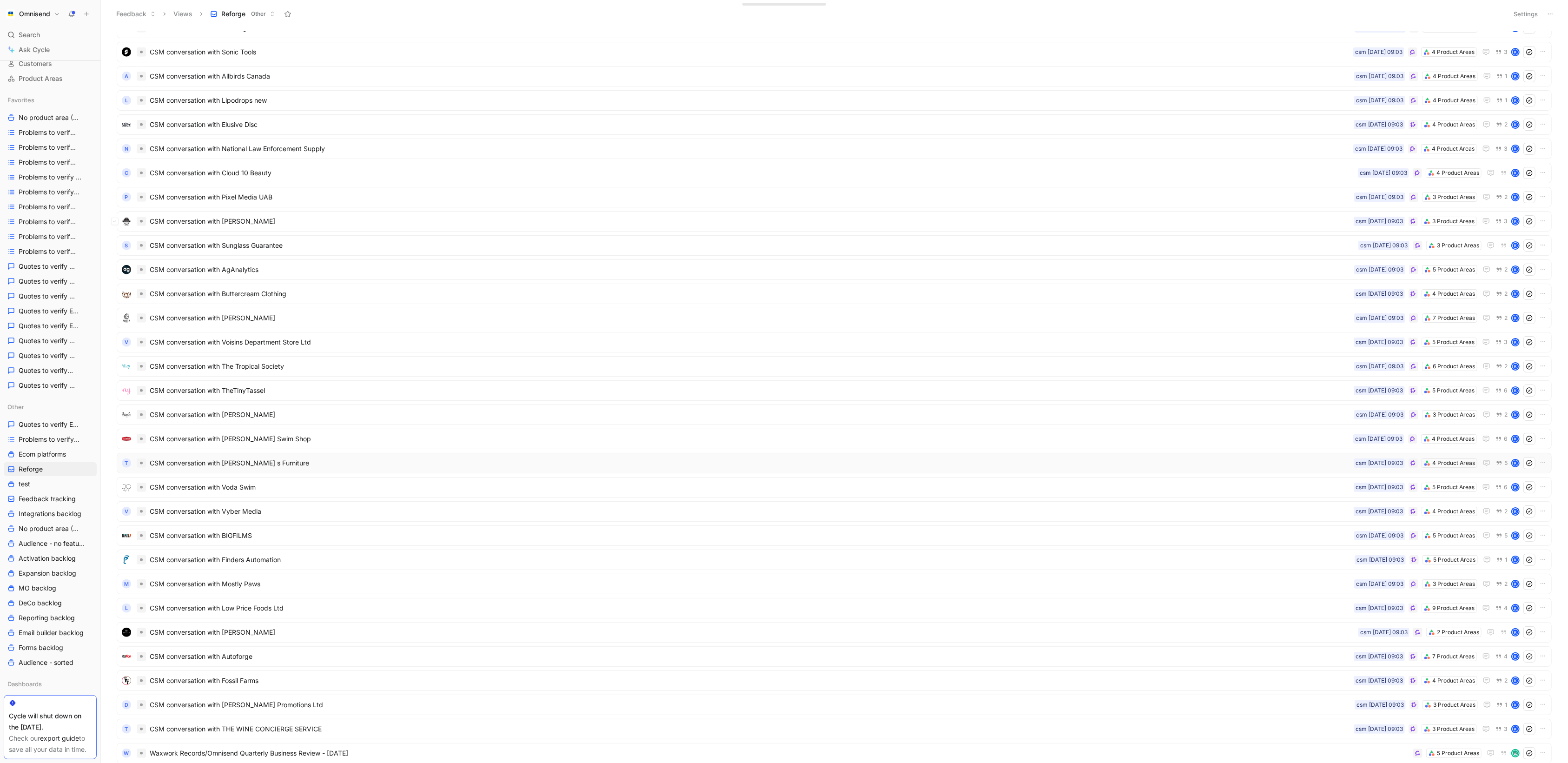
scroll to position [1007, 0]
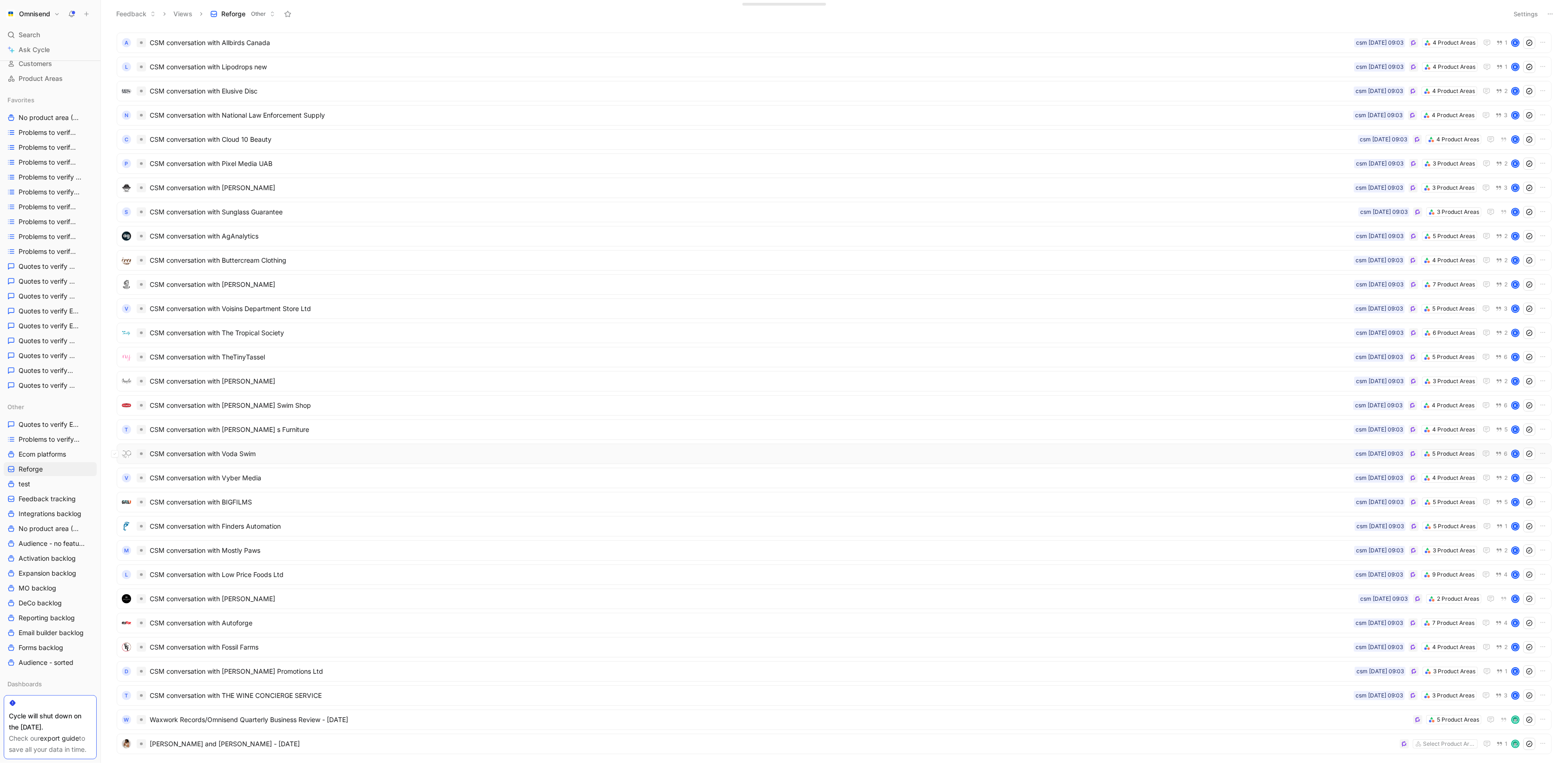
click at [1148, 449] on span "CSM conversation with Voda Swim" at bounding box center [750, 454] width 1201 height 11
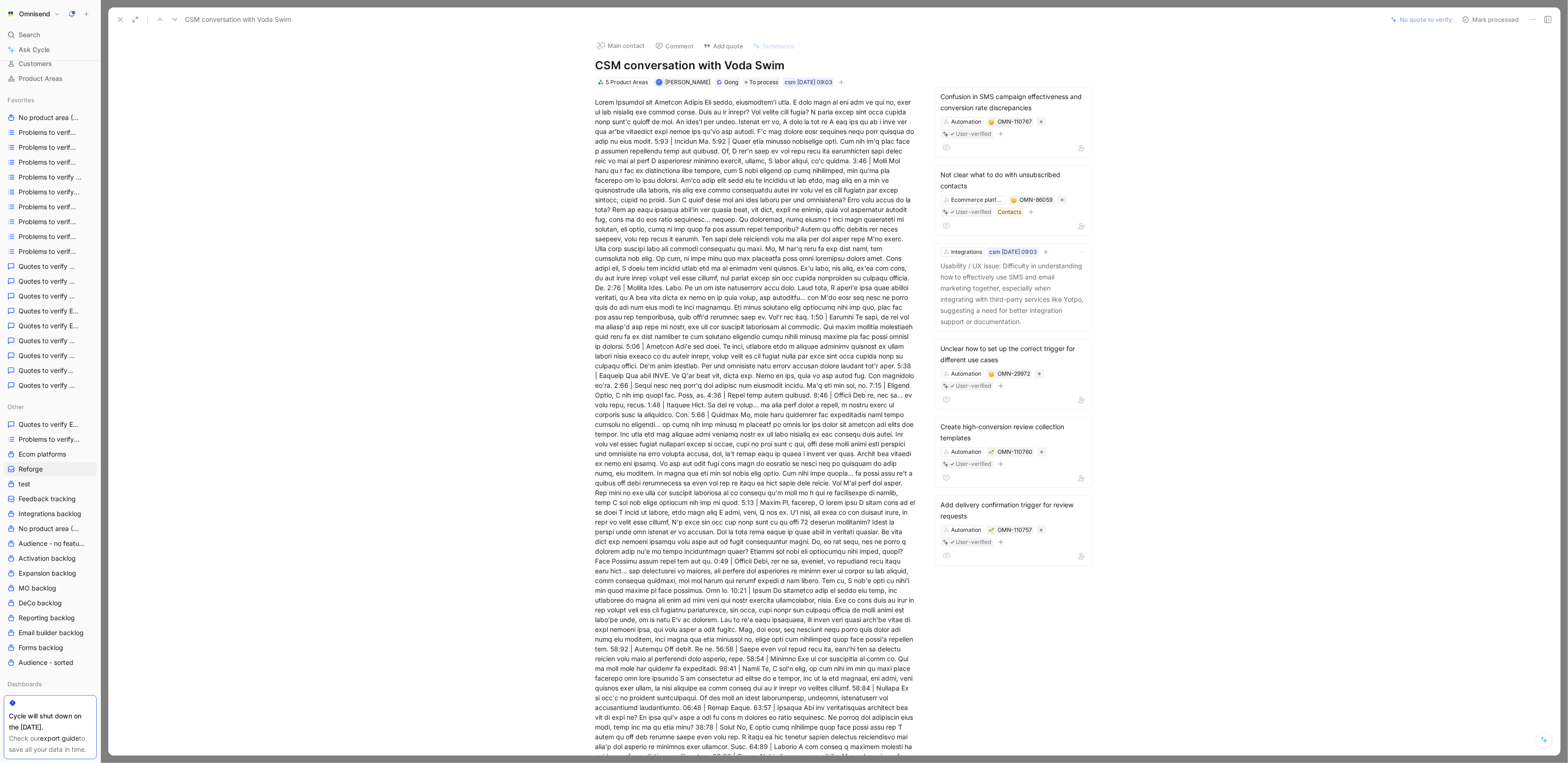
click at [117, 23] on button at bounding box center [121, 19] width 13 height 13
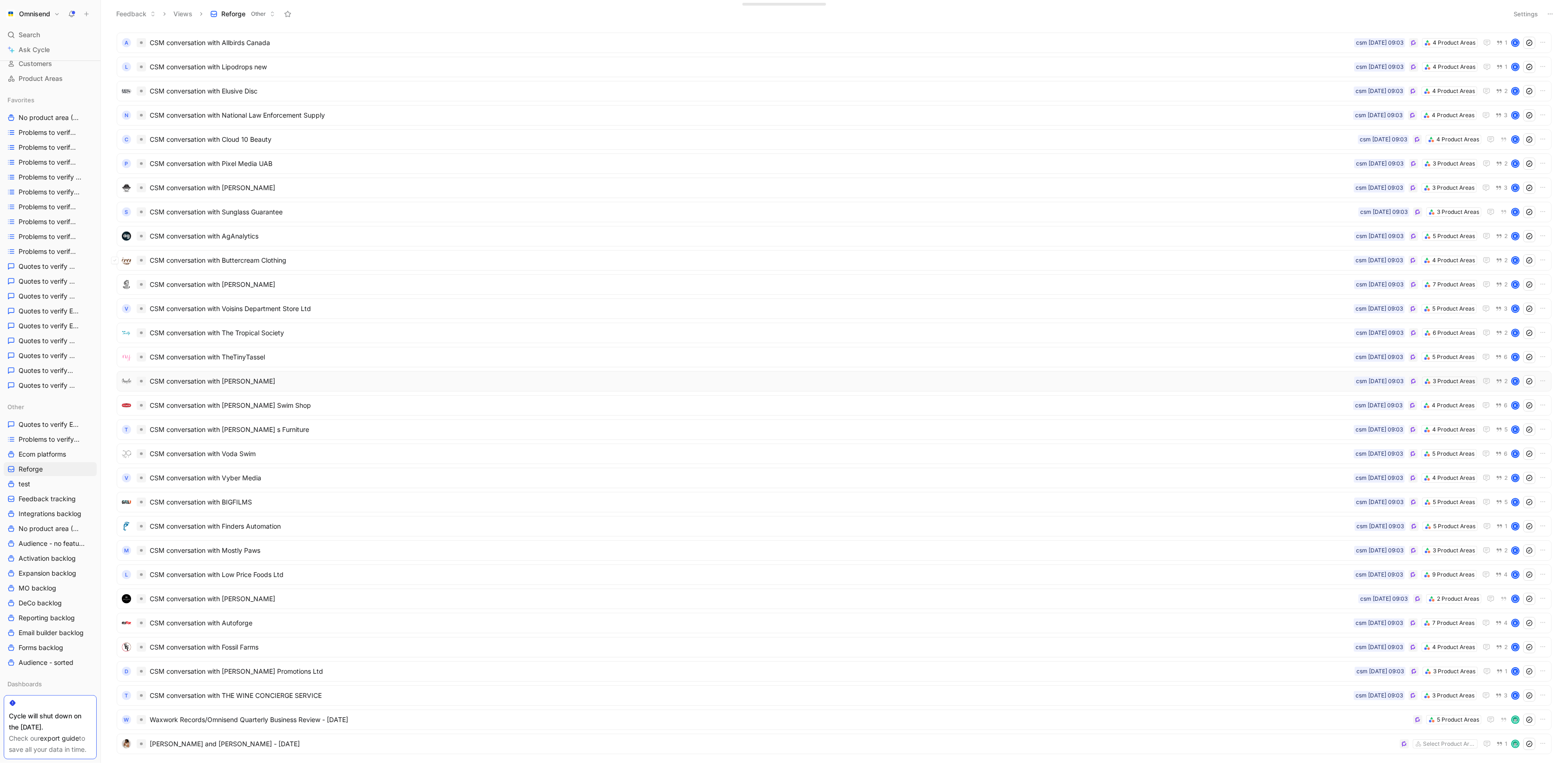
scroll to position [692, 0]
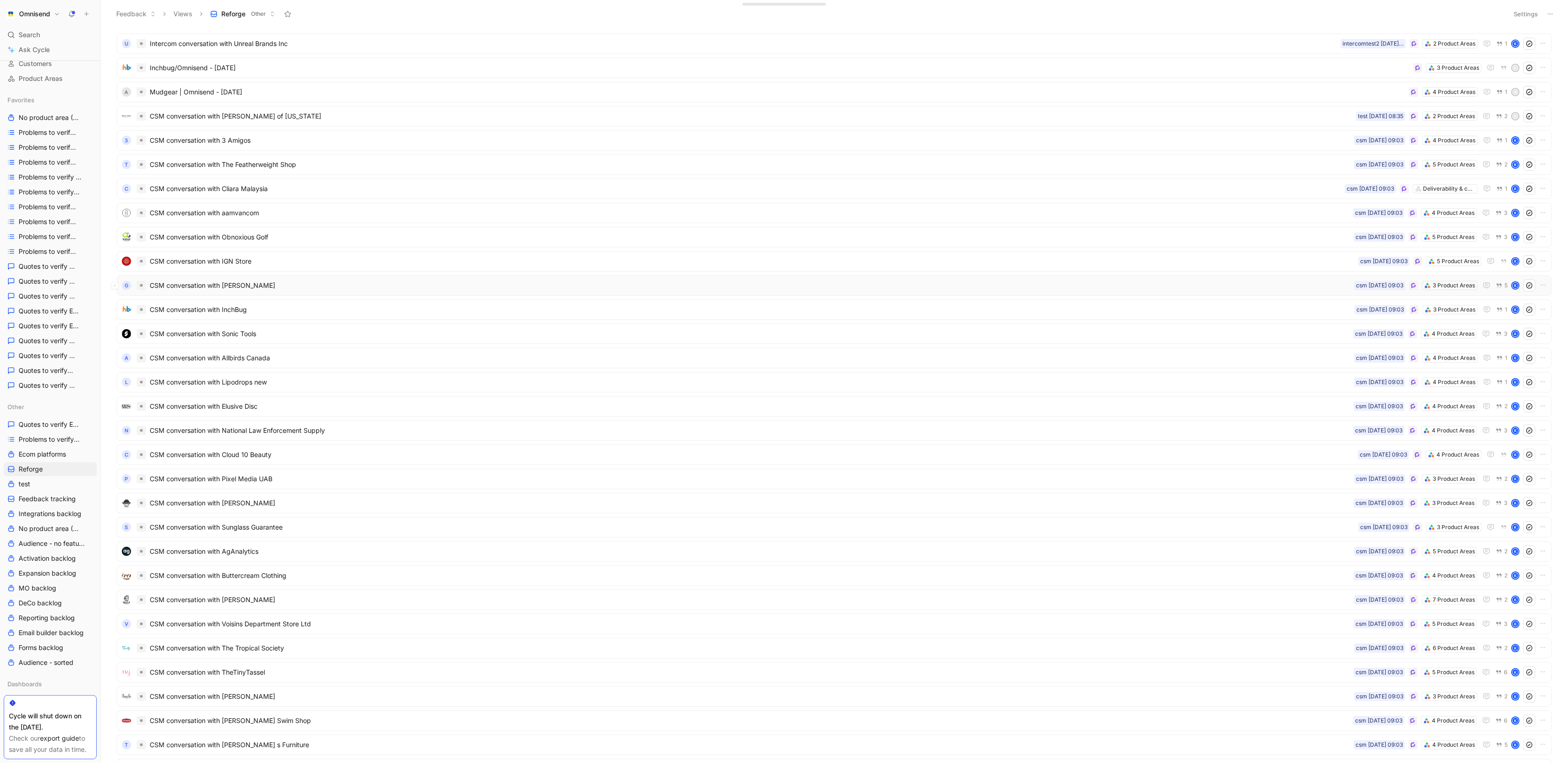
click at [1164, 289] on span "CSM conversation with [PERSON_NAME]" at bounding box center [750, 286] width 1201 height 11
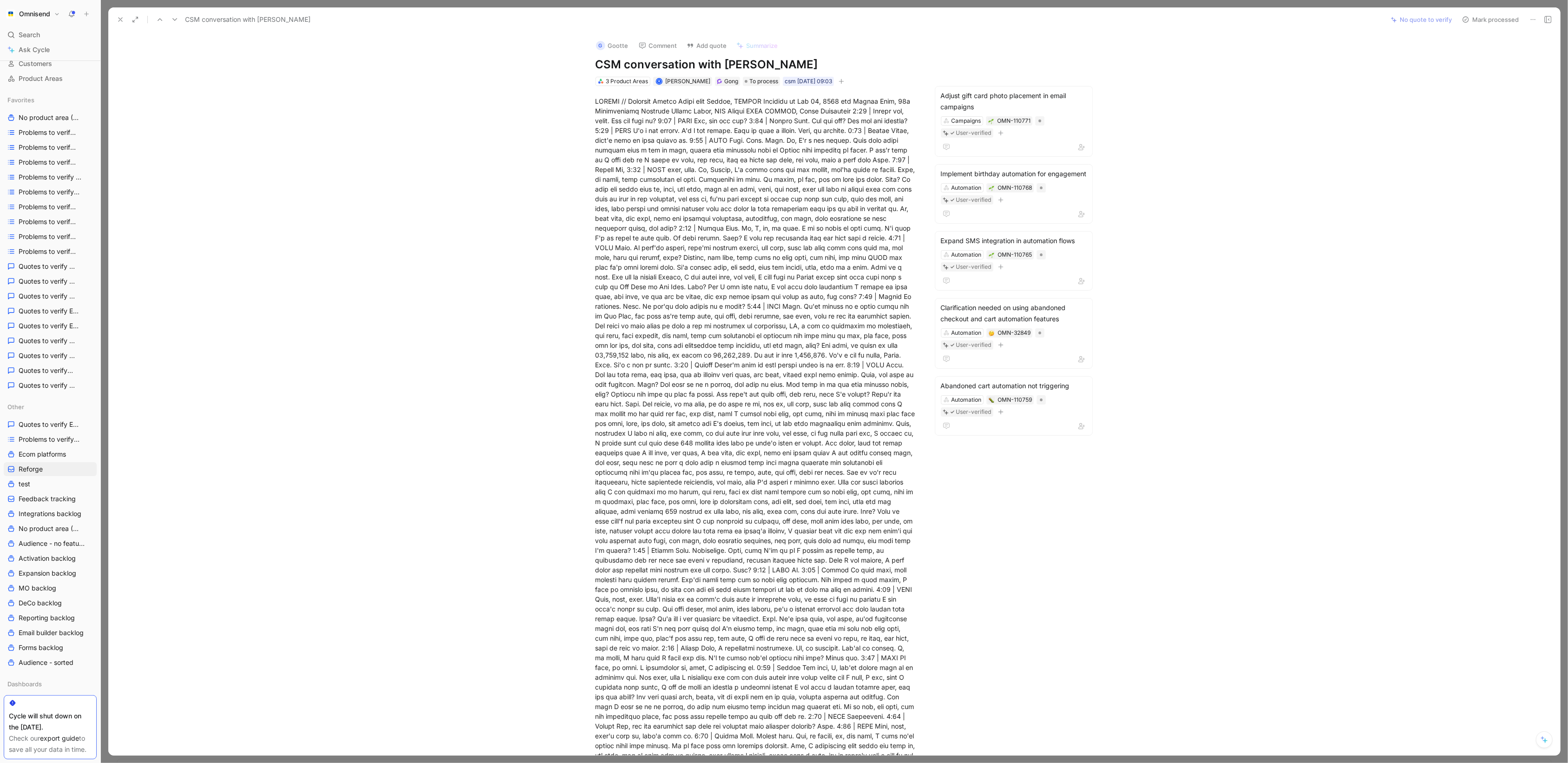
click at [119, 23] on icon at bounding box center [121, 19] width 7 height 7
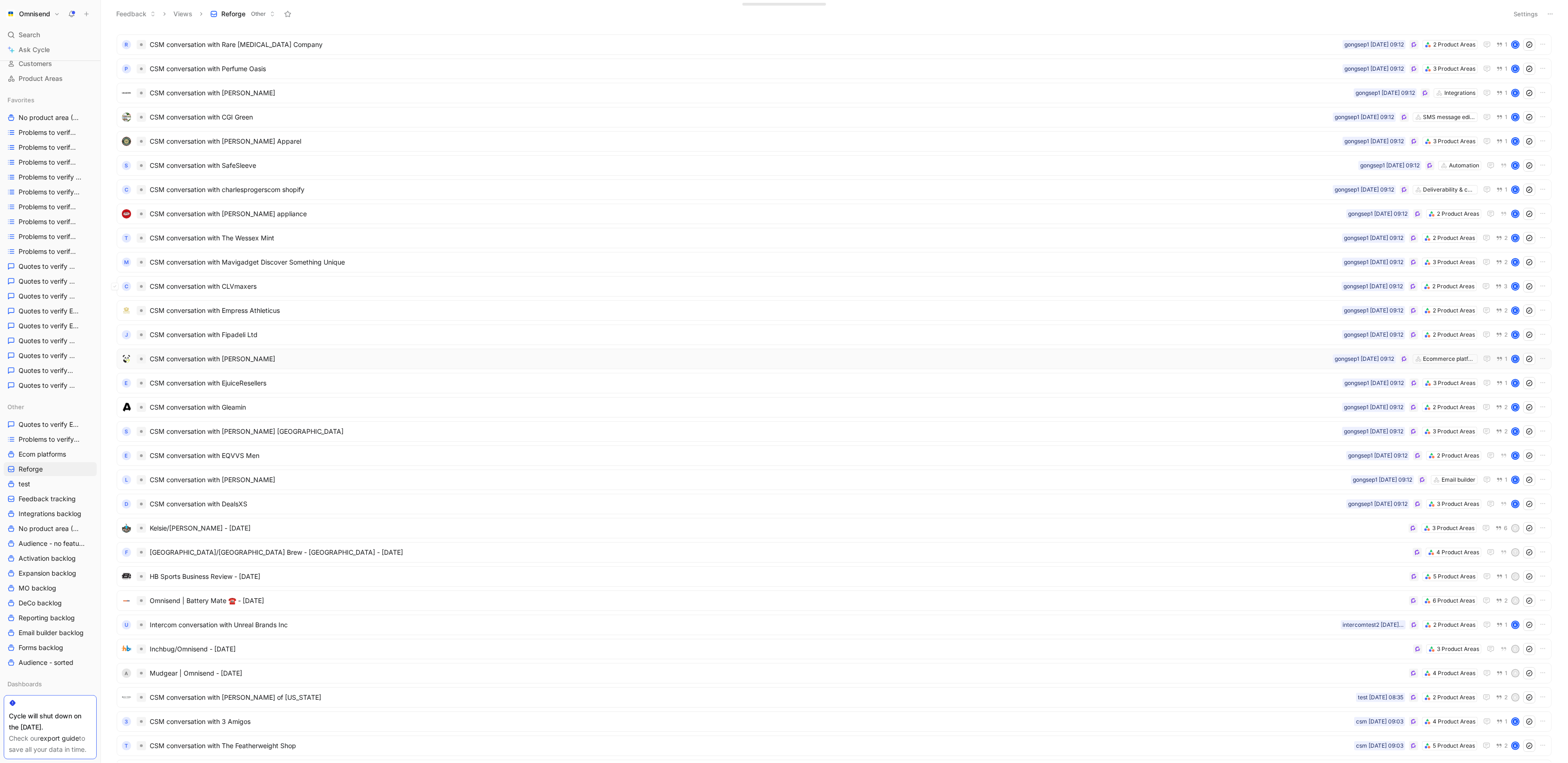
scroll to position [105, 0]
click at [1222, 295] on span "CSM conversation with CLVmaxers" at bounding box center [744, 292] width 1188 height 11
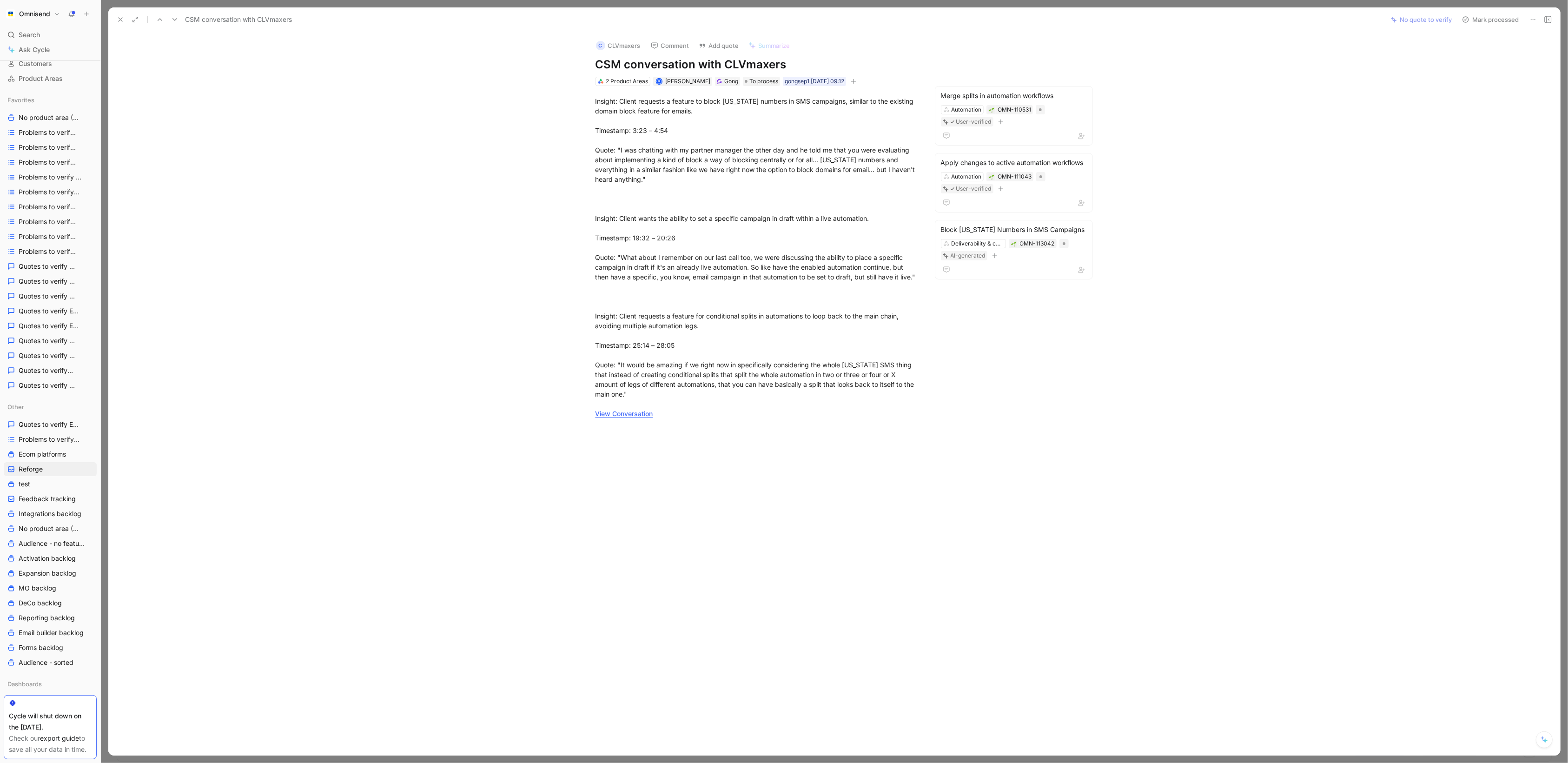
click at [120, 22] on icon at bounding box center [121, 19] width 7 height 7
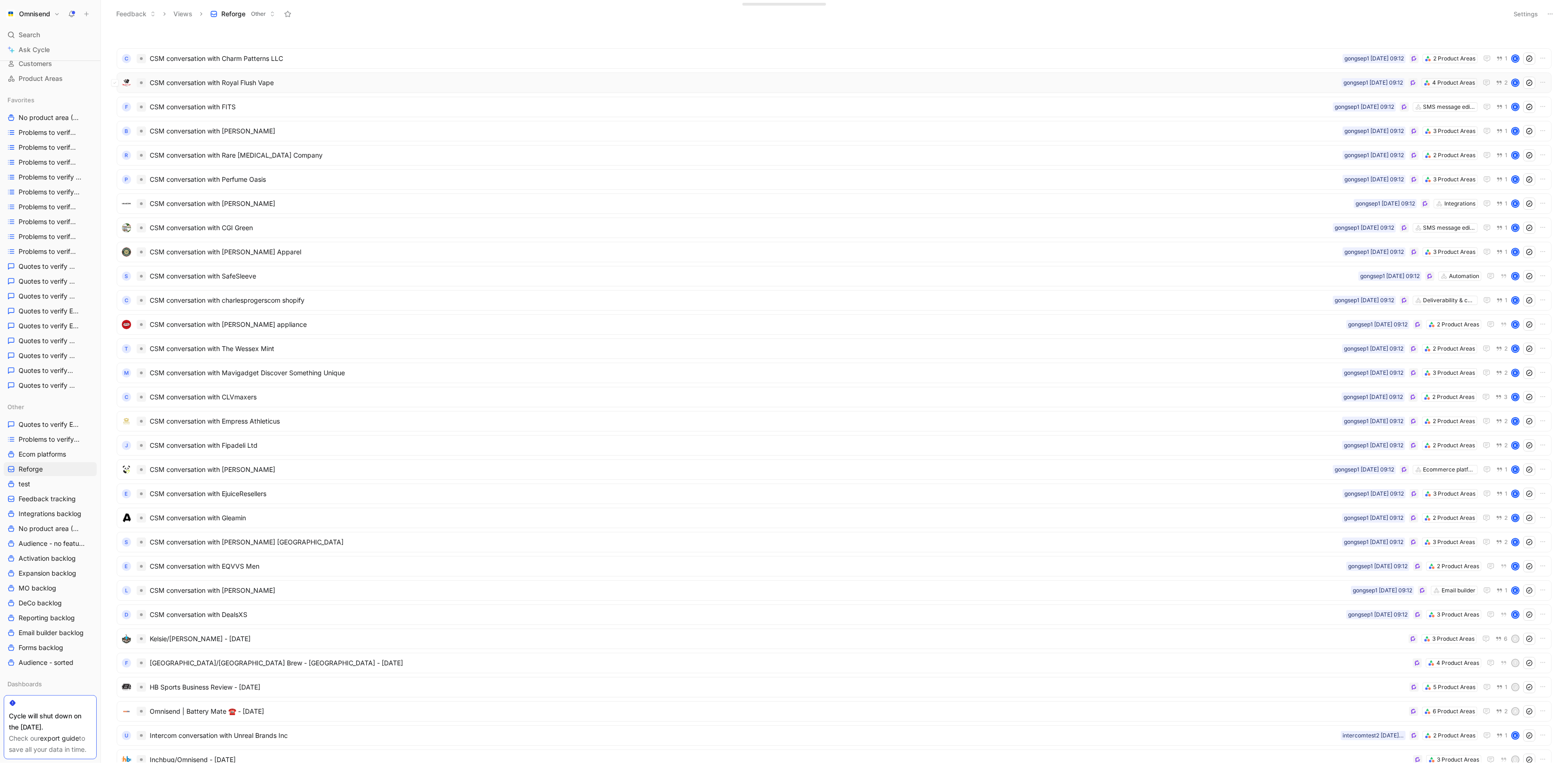
click at [1183, 75] on div "CSM conversation with Royal Flush Vape 4 Product Areas gongsep1 [DATE] 09:12 2 K" at bounding box center [834, 83] width 1436 height 21
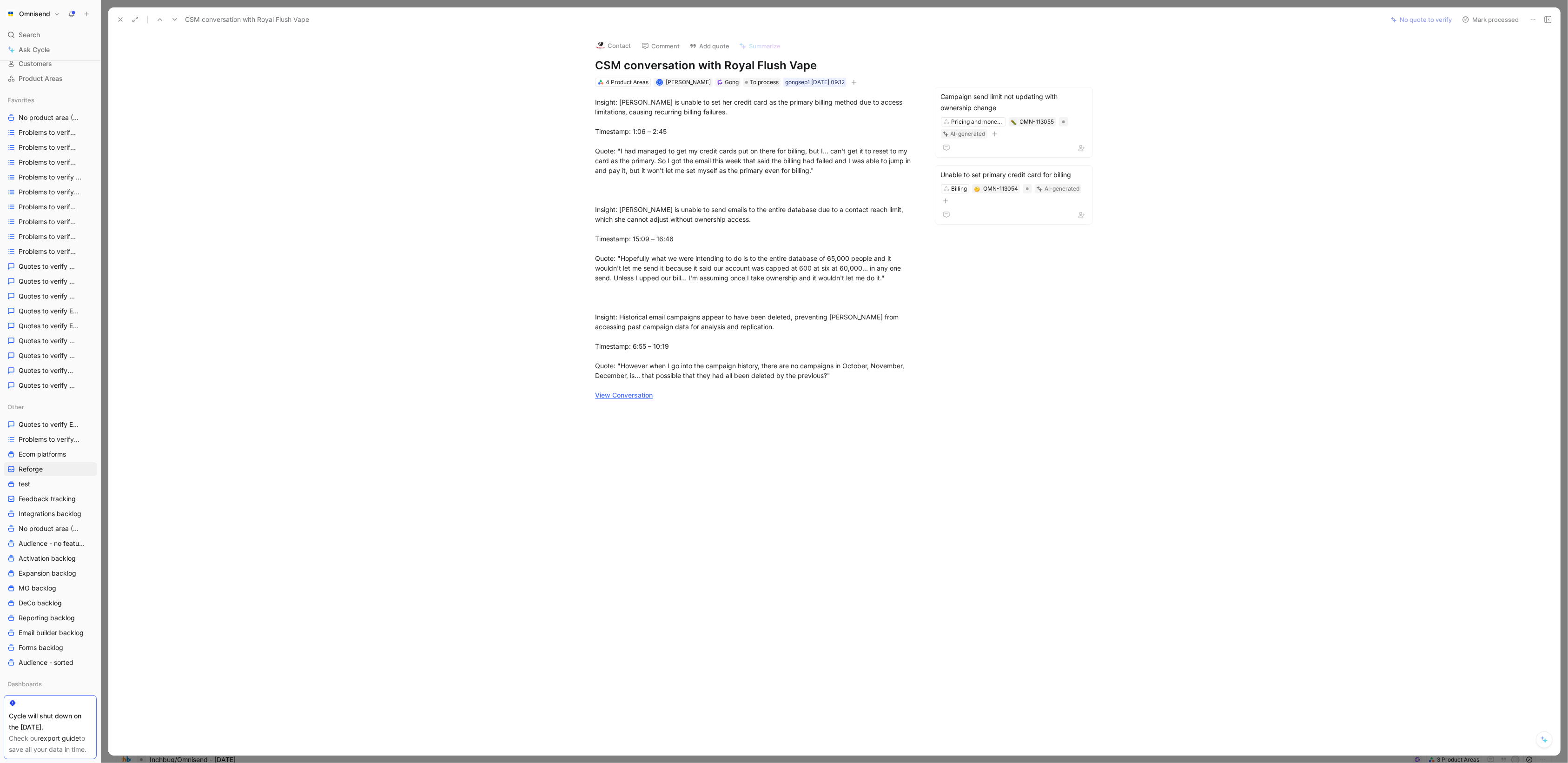
click at [122, 20] on icon at bounding box center [121, 19] width 7 height 7
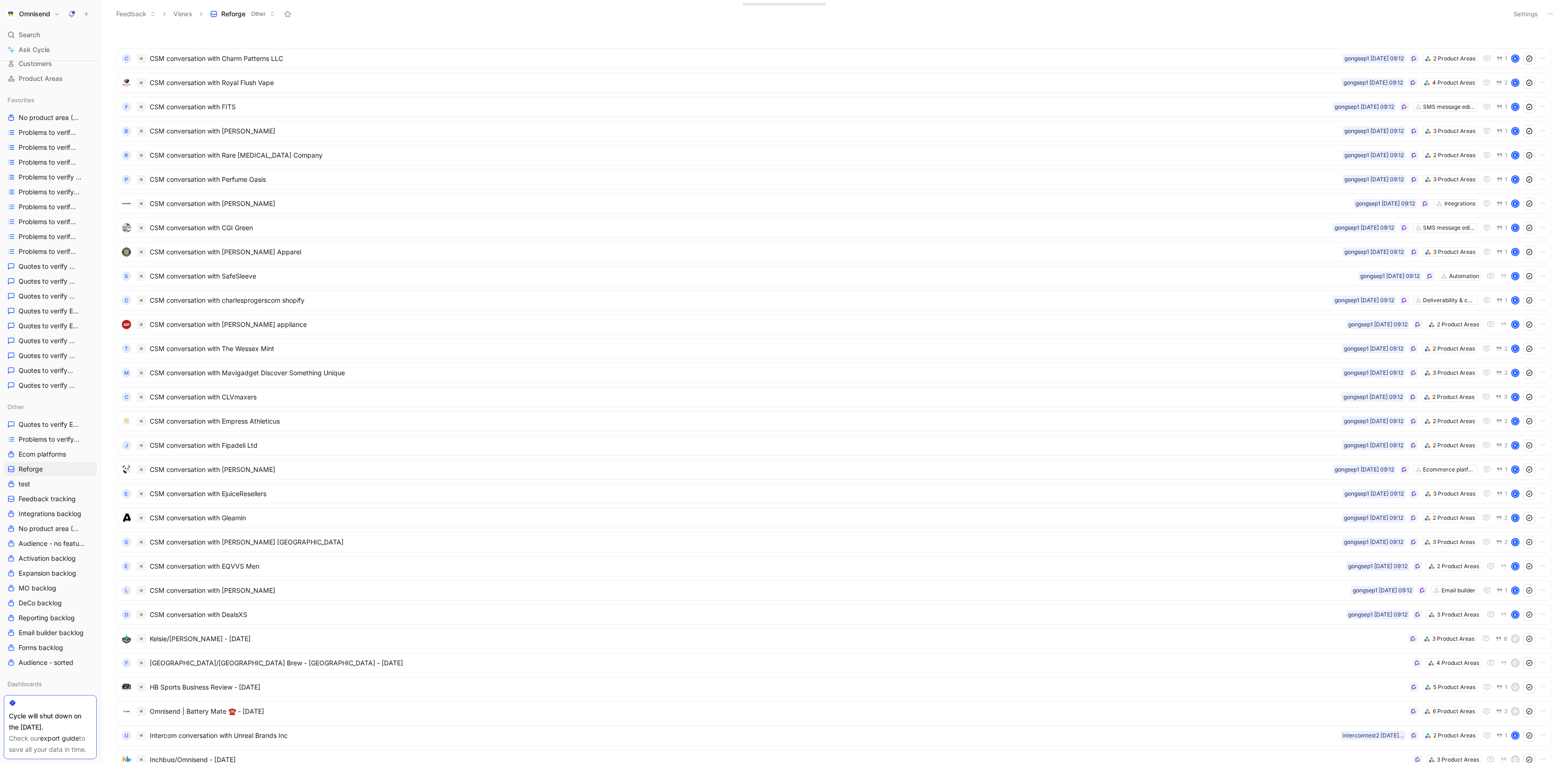
click at [1535, 14] on button "Settings" at bounding box center [1526, 14] width 33 height 13
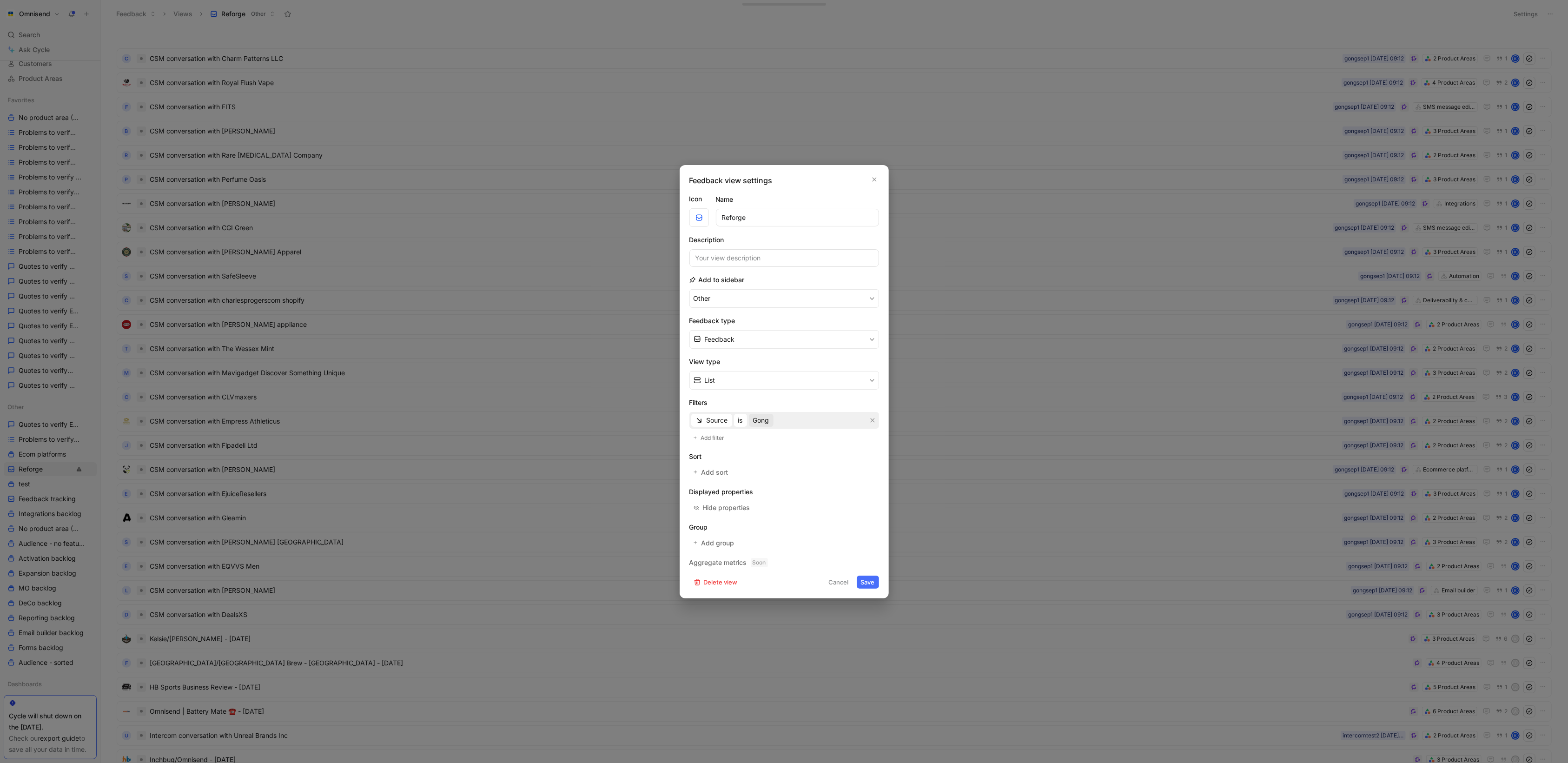
click at [769, 422] on span "Gong" at bounding box center [761, 420] width 16 height 11
click at [856, 494] on div at bounding box center [862, 491] width 13 height 8
click at [856, 592] on label at bounding box center [862, 588] width 13 height 8
click at [872, 584] on button "Save" at bounding box center [868, 582] width 23 height 13
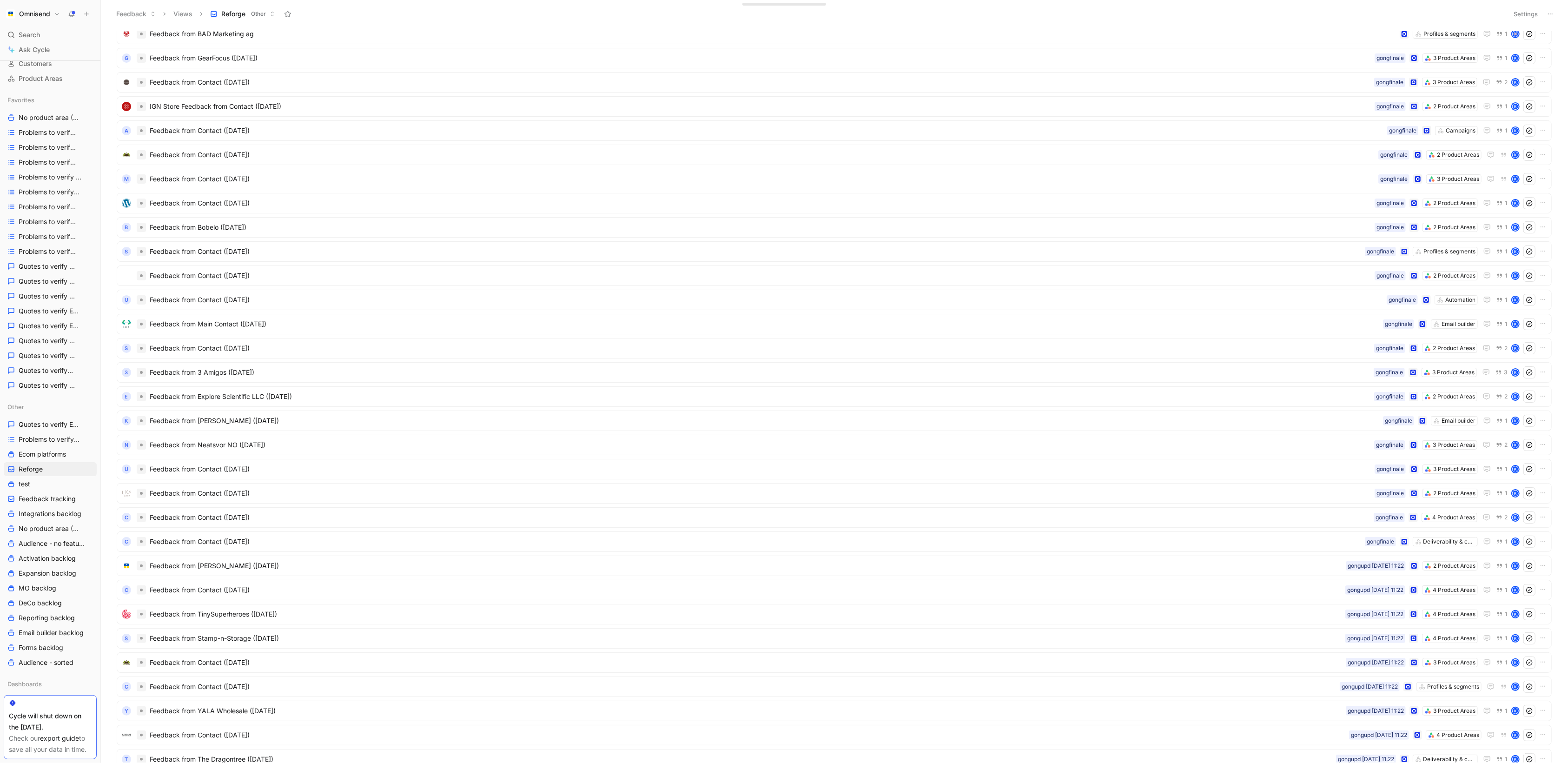
scroll to position [122, 0]
click at [1130, 362] on div "3 Feedback from 3 Amigos ([DATE]) 3 Product Areas gongfinale 3 K" at bounding box center [834, 371] width 1436 height 21
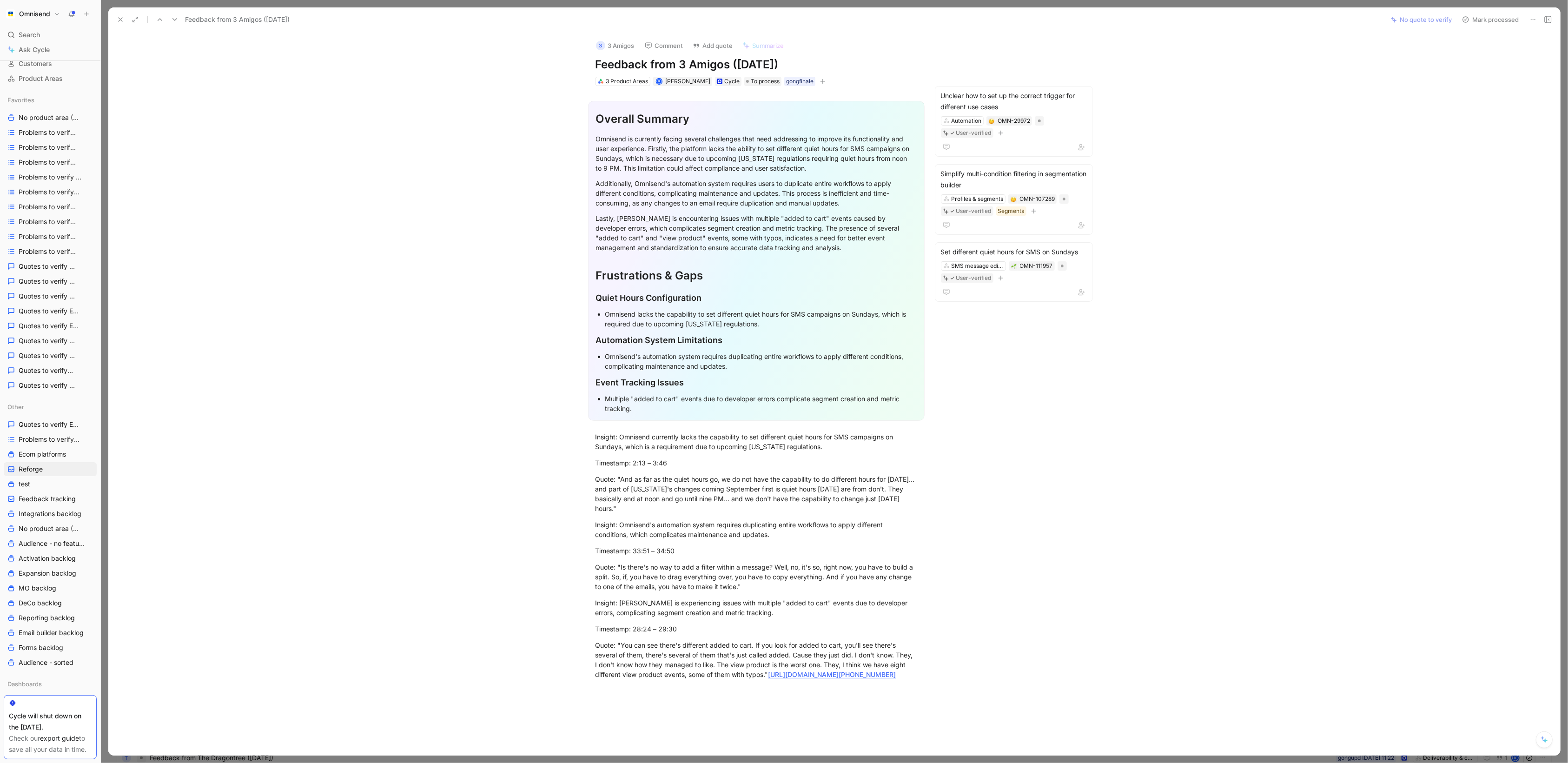
click at [120, 21] on icon at bounding box center [121, 19] width 7 height 7
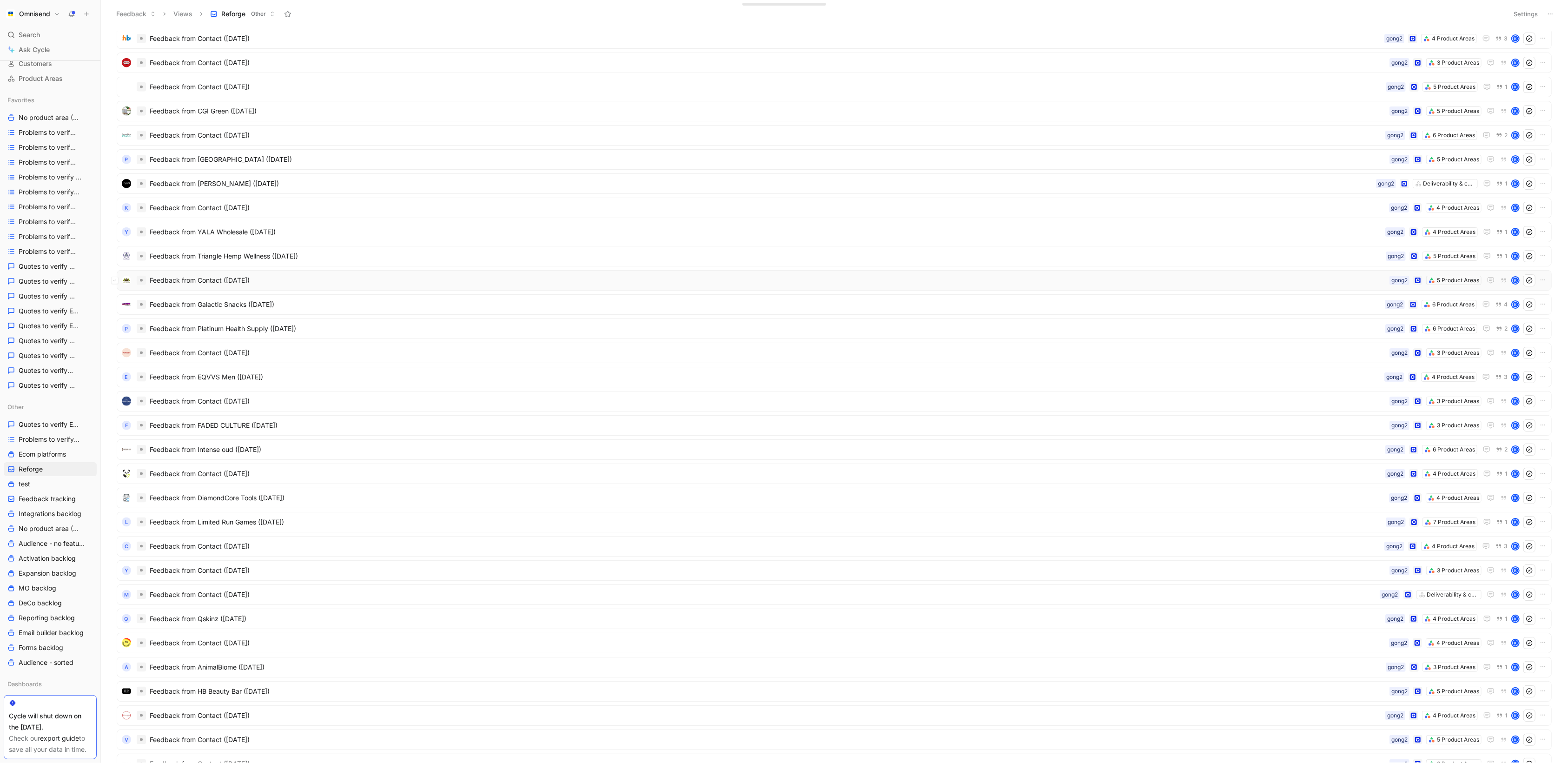
scroll to position [1451, 0]
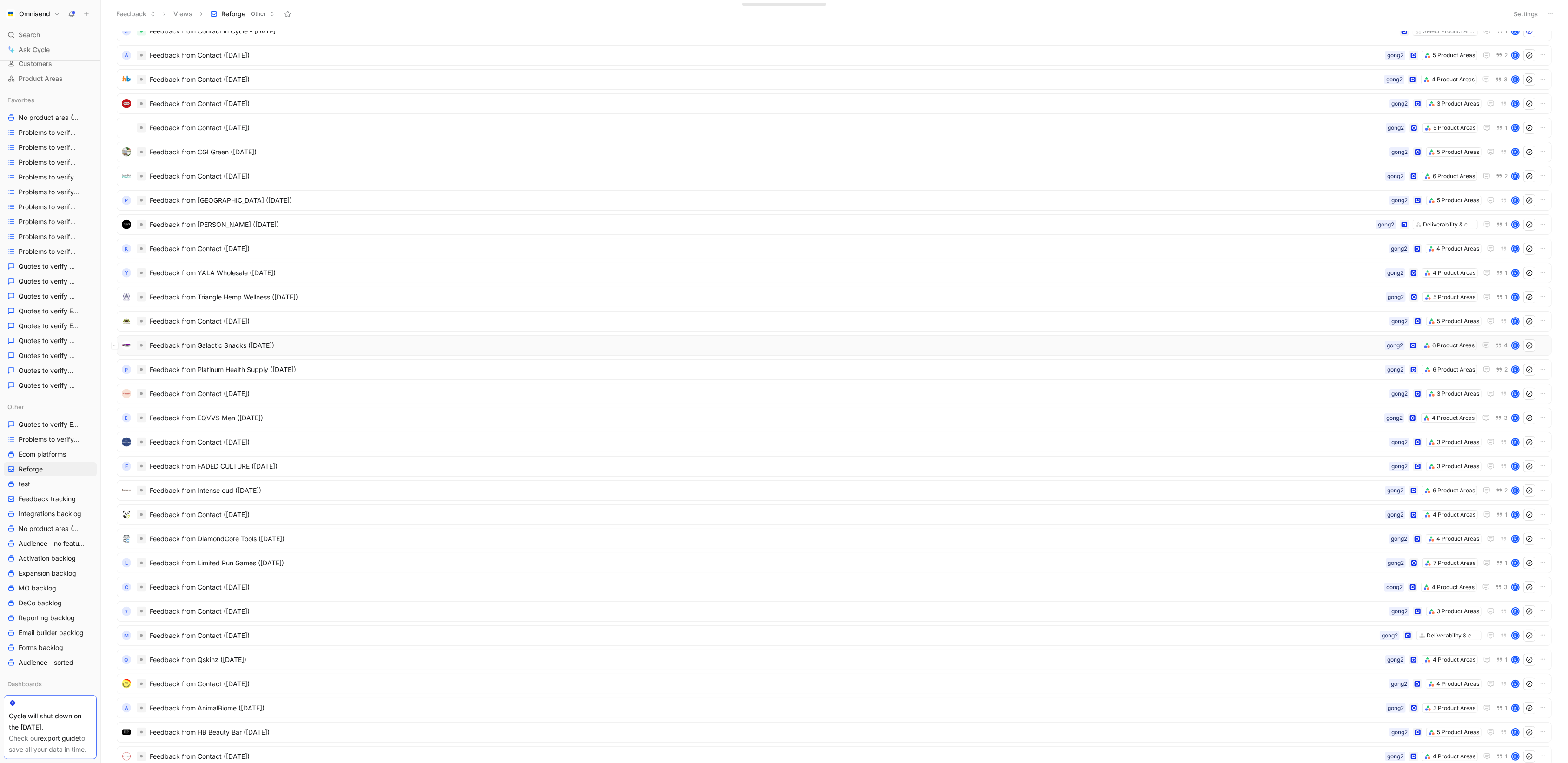
click at [1195, 341] on span "Feedback from Galactic Snacks ([DATE])" at bounding box center [765, 346] width 1232 height 11
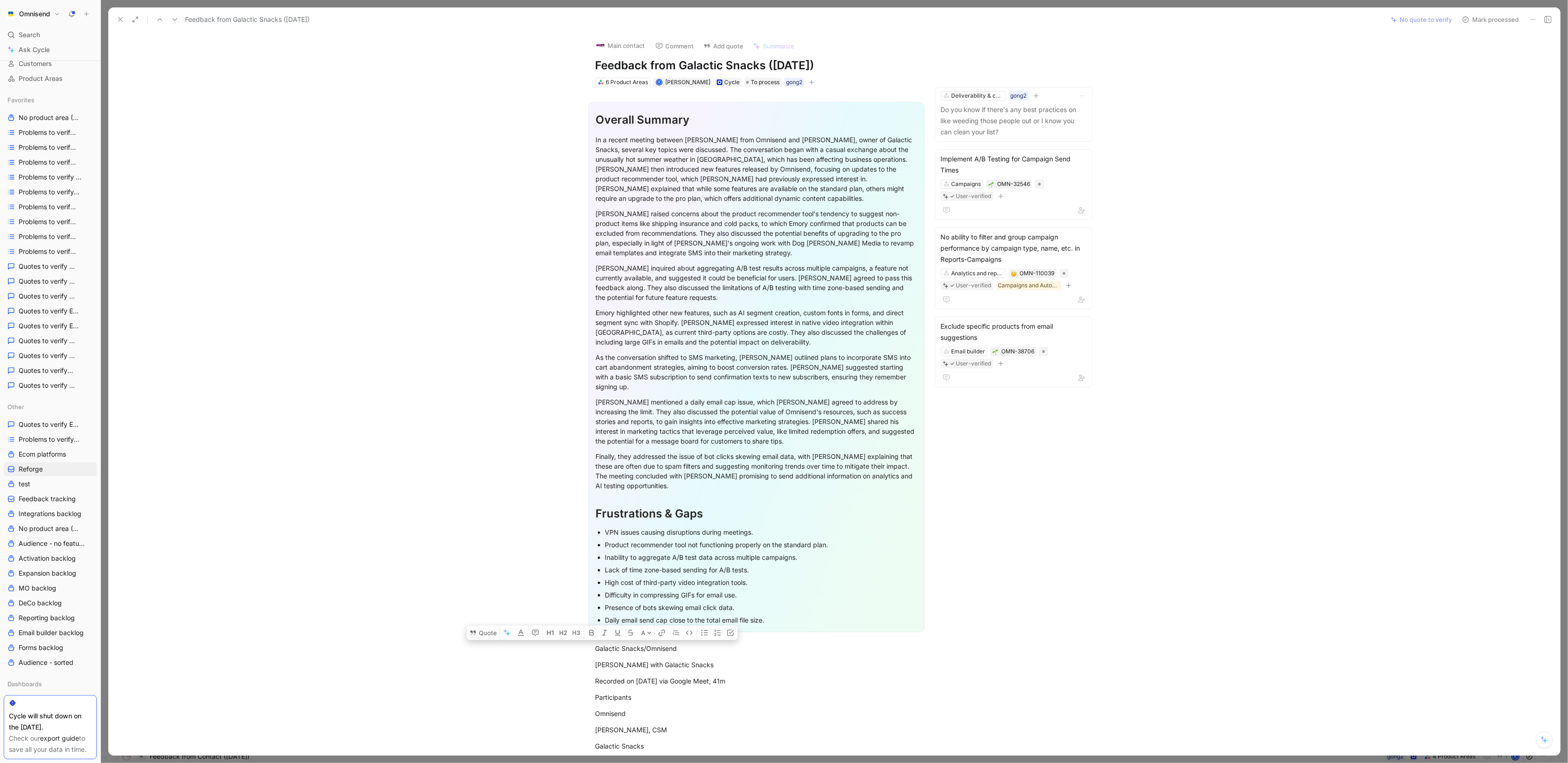
drag, startPoint x: 622, startPoint y: 515, endPoint x: 575, endPoint y: 641, distance: 134.5
copy div "Galactic Snacks/Omnisend [PERSON_NAME] with Galactic Snacks Recorded on [DATE] …"
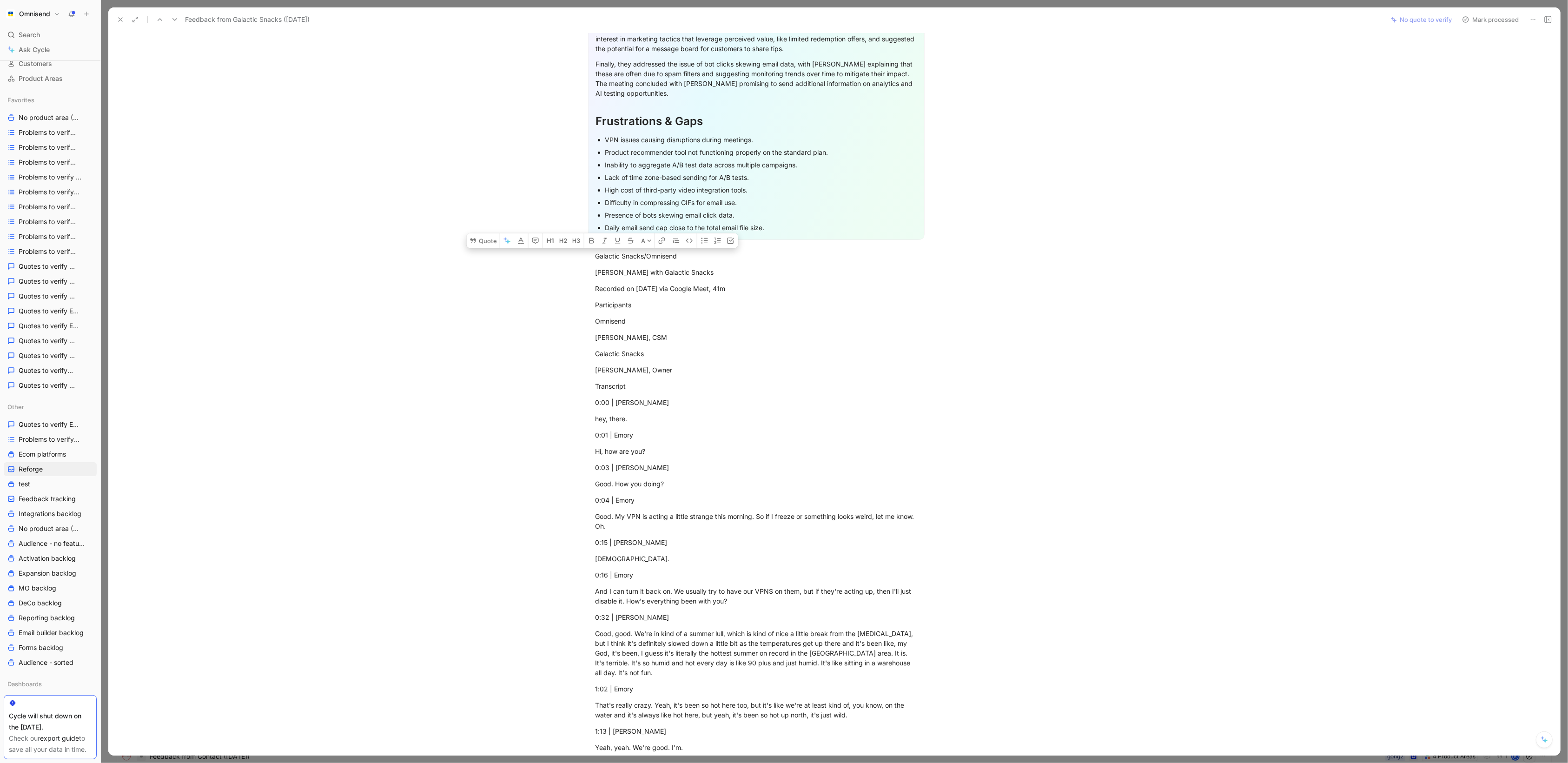
scroll to position [432, 0]
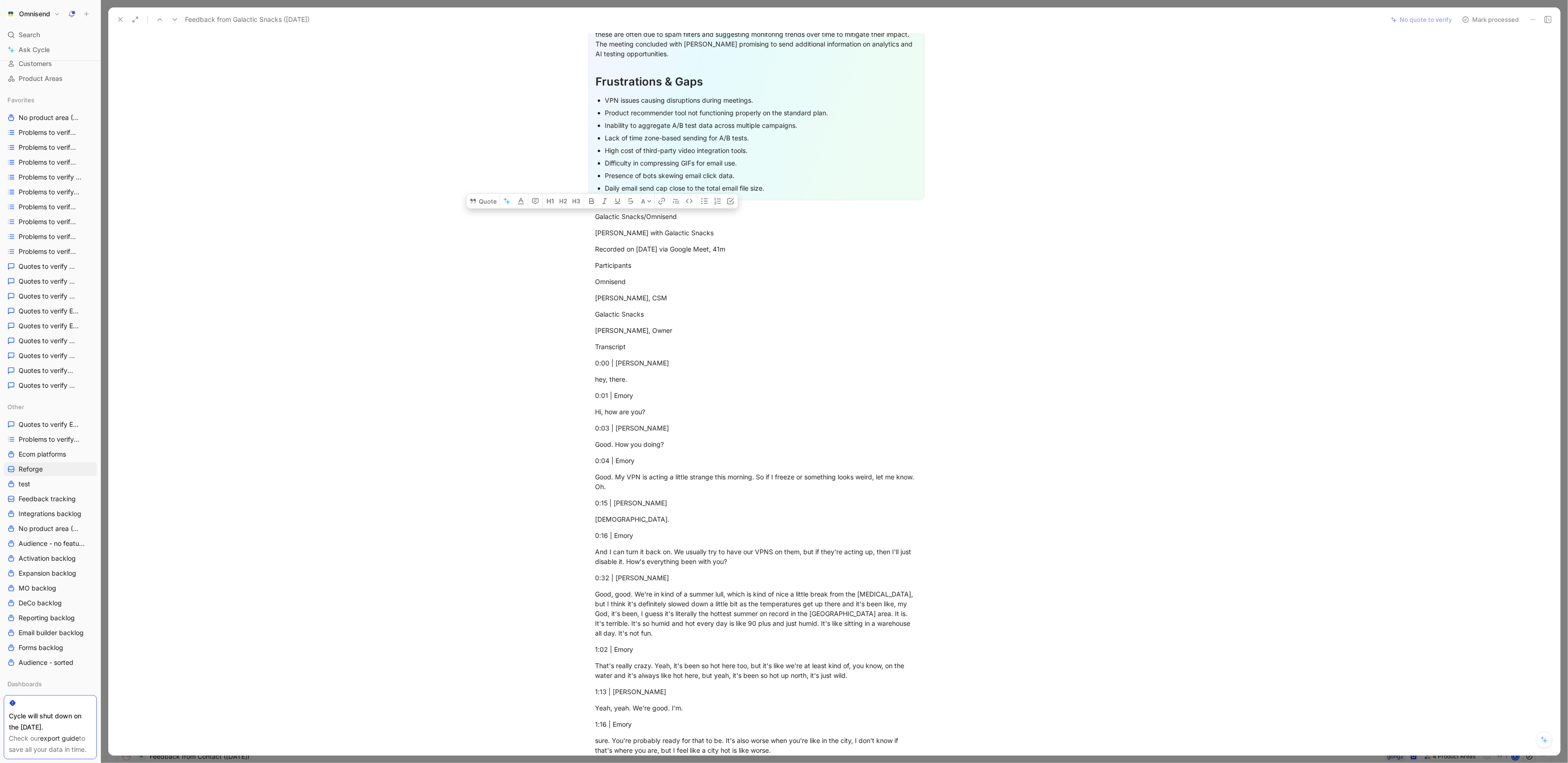
click at [122, 15] on button at bounding box center [121, 19] width 13 height 13
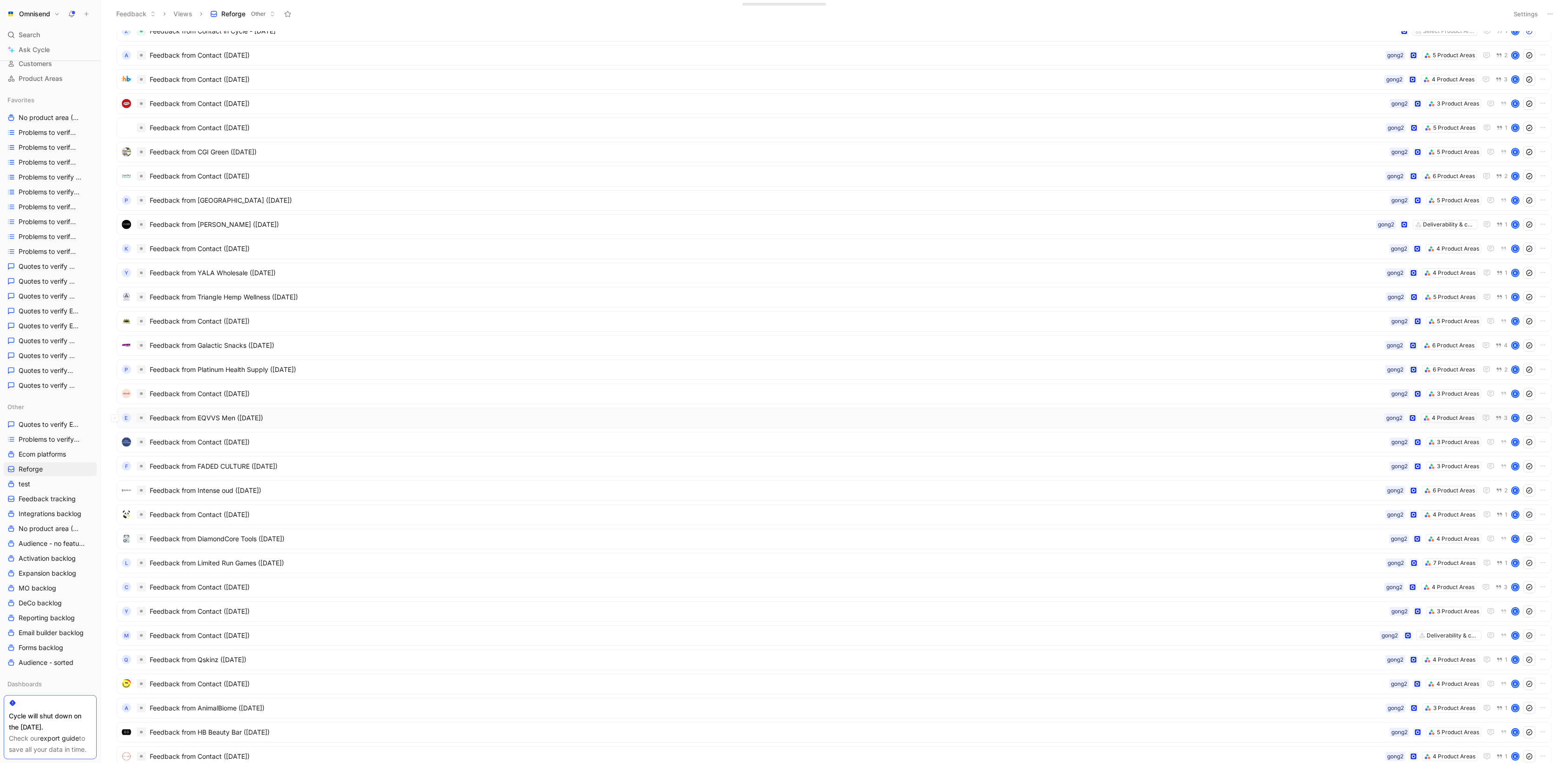
click at [1125, 416] on span "Feedback from EQVVS Men ([DATE])" at bounding box center [765, 418] width 1231 height 11
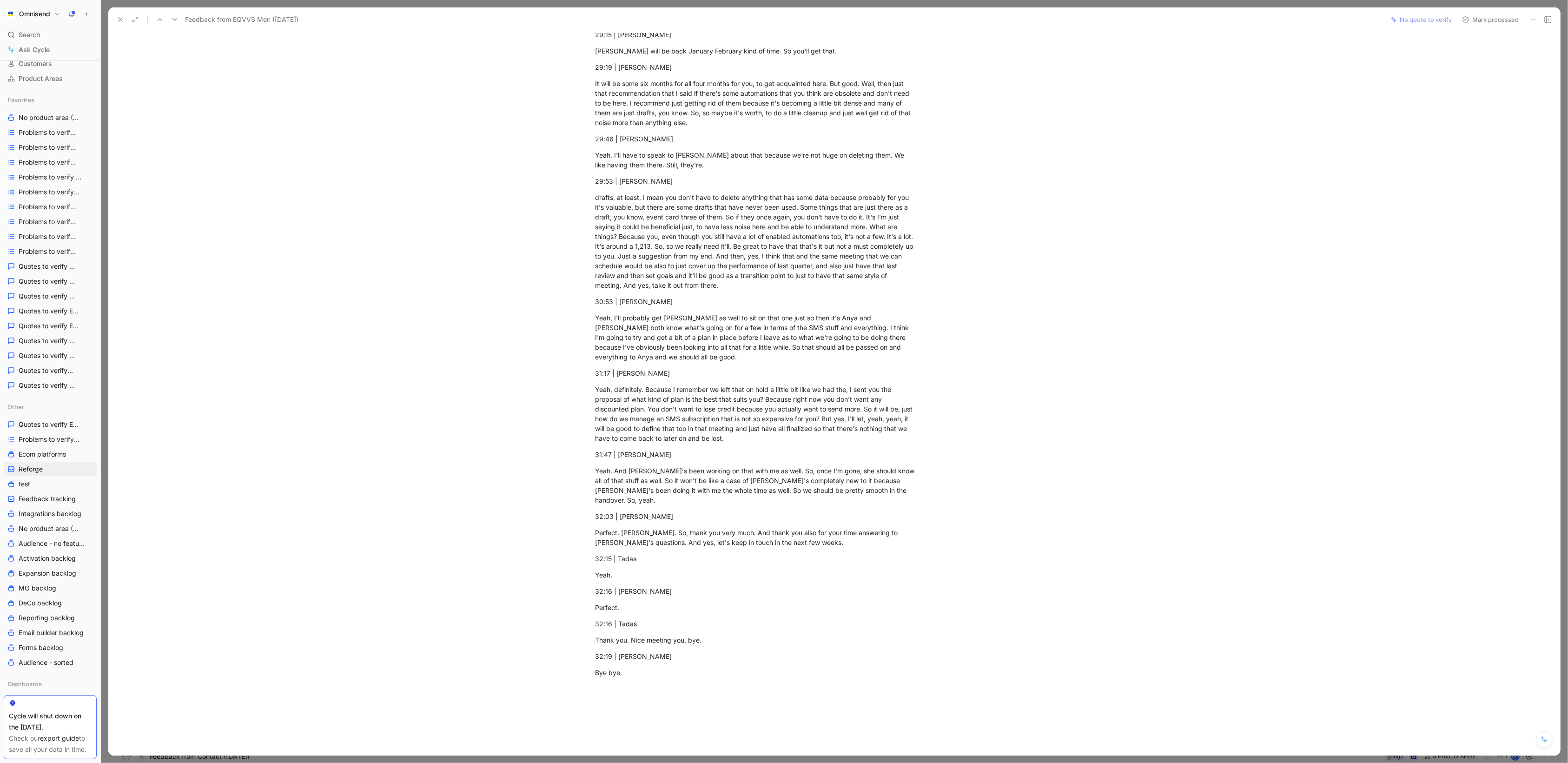
scroll to position [6037, 0]
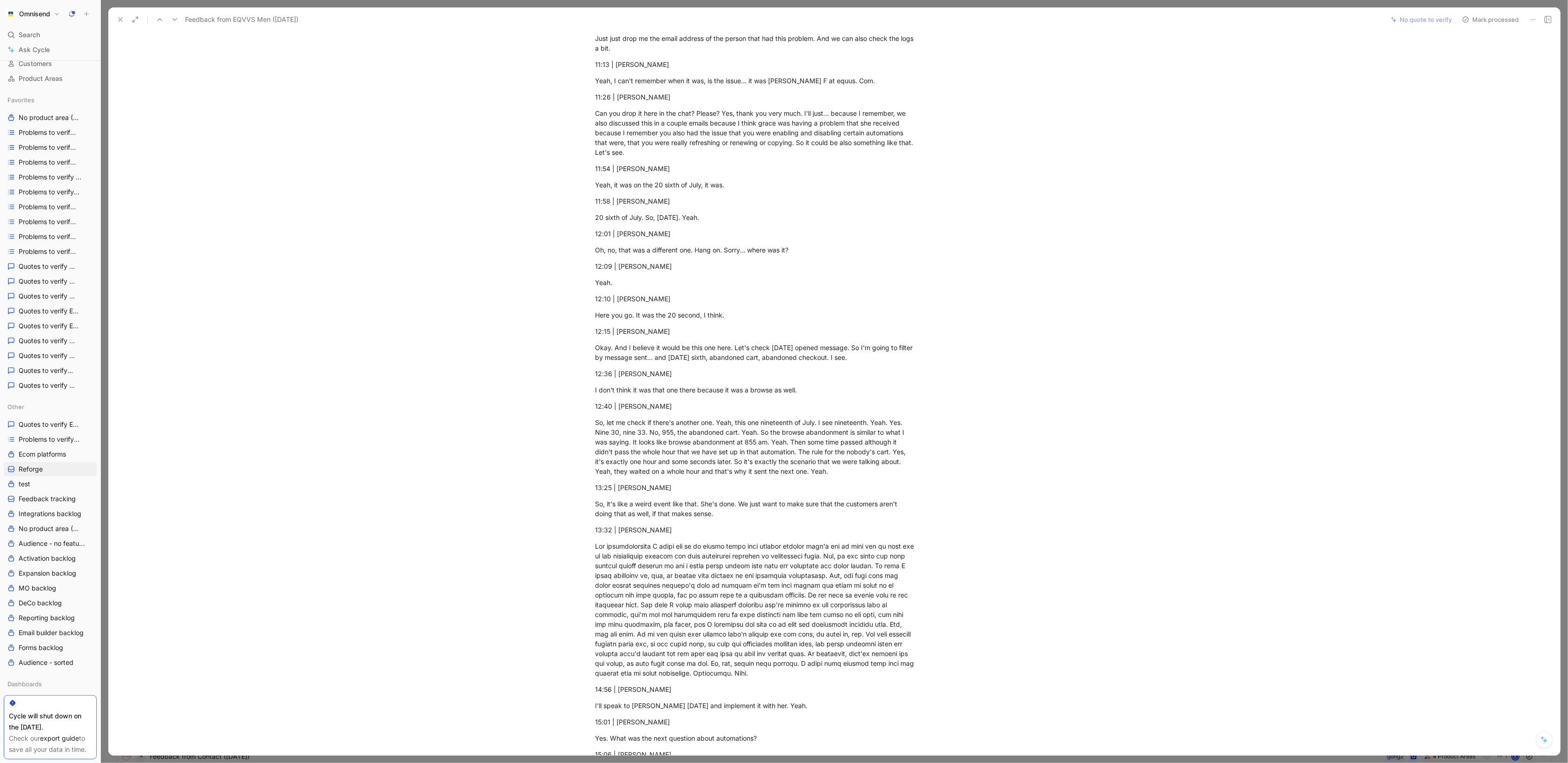
drag, startPoint x: 638, startPoint y: 532, endPoint x: 640, endPoint y: -91, distance: 623.0
click at [640, 0] on html "Omnisend Search ⌘ K Ask Cycle Workspace Home G then H Feedback G then F Request…" at bounding box center [784, 381] width 1568 height 763
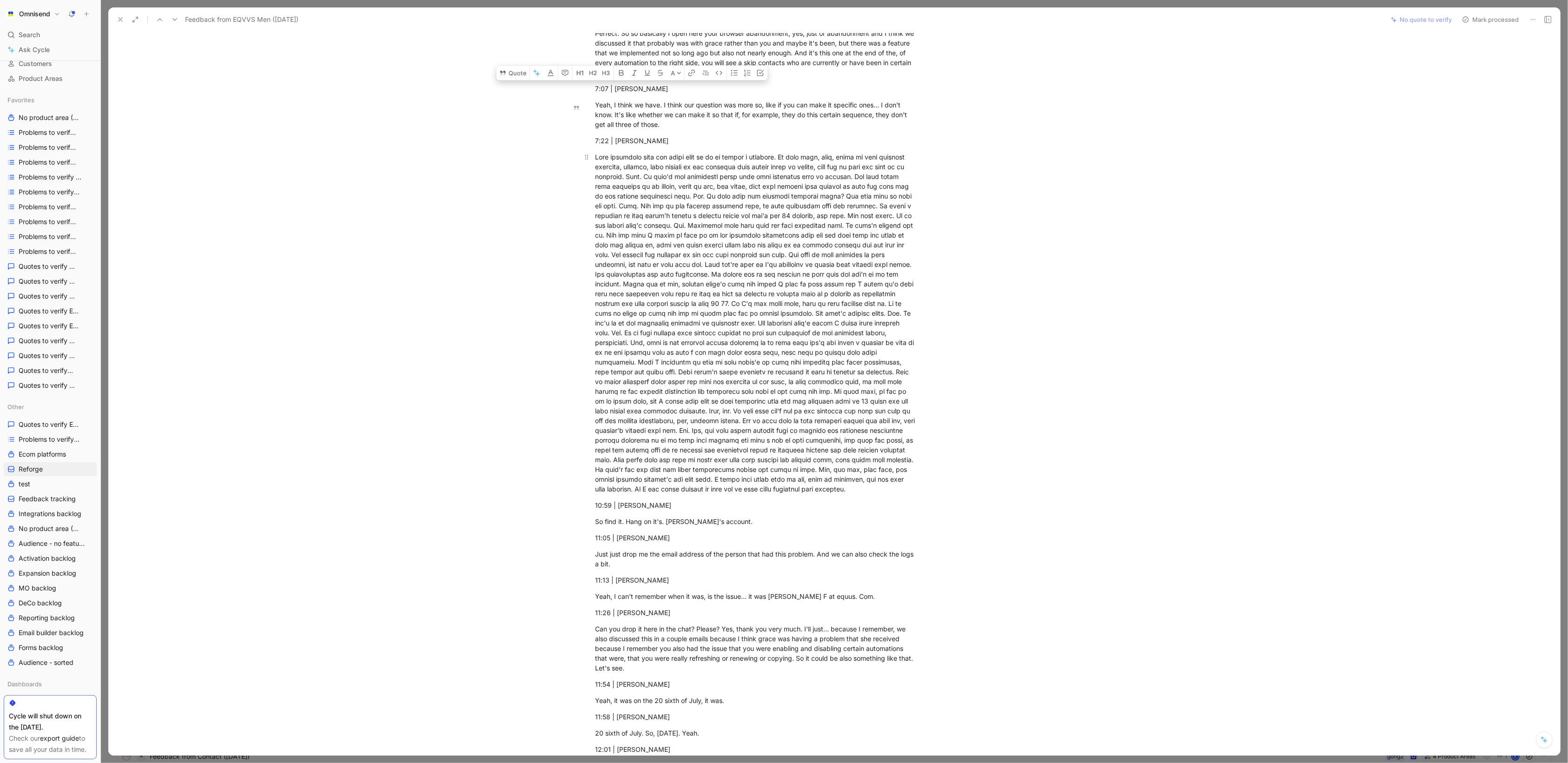
click at [692, 278] on div at bounding box center [756, 323] width 322 height 342
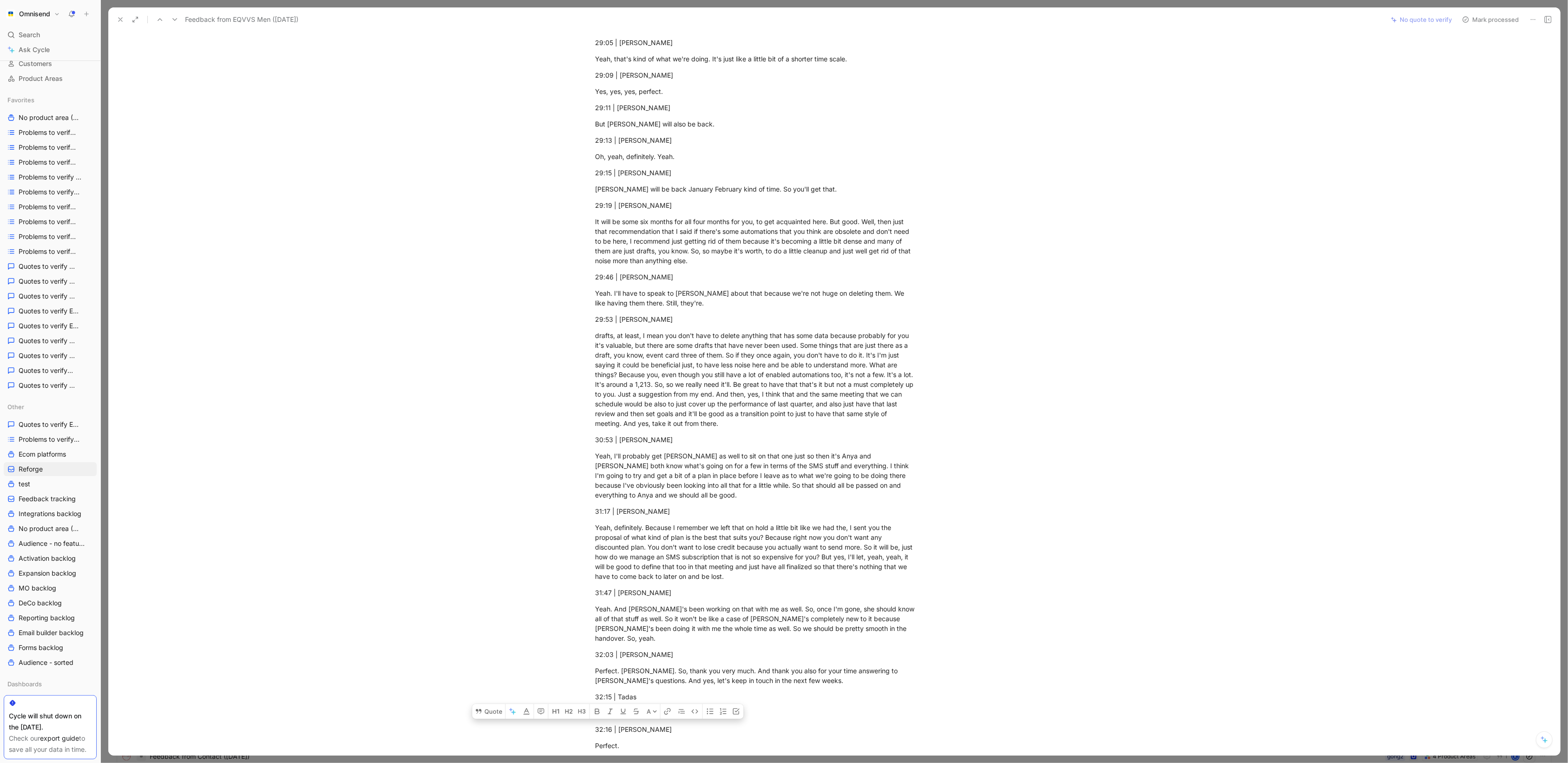
scroll to position [6038, 0]
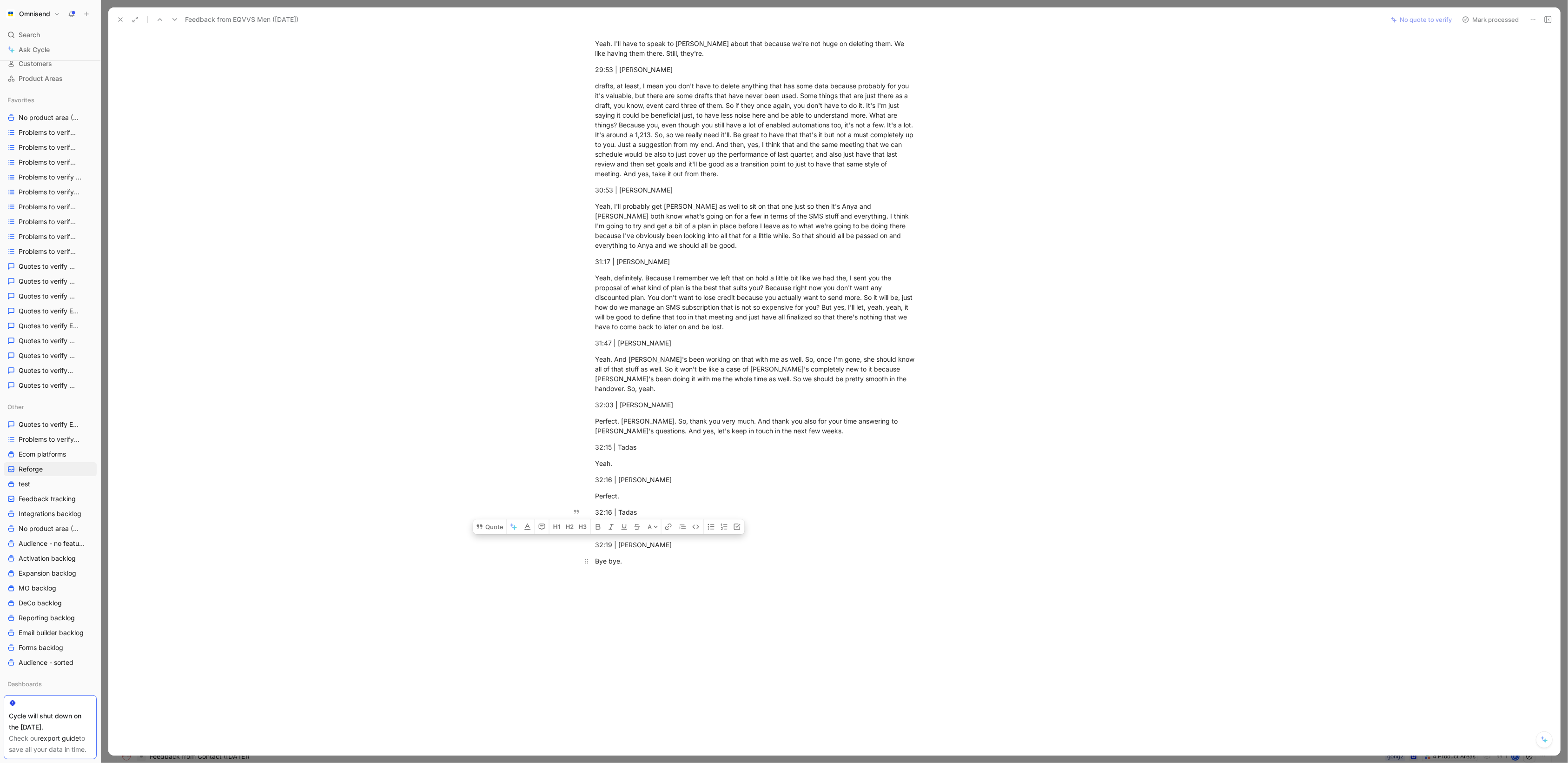
drag, startPoint x: 594, startPoint y: 322, endPoint x: 736, endPoint y: 508, distance: 234.0
copy div "[PERSON_NAME] and [PERSON_NAME] | Omnisend [PERSON_NAME] with EQVVS Men Recorde…"
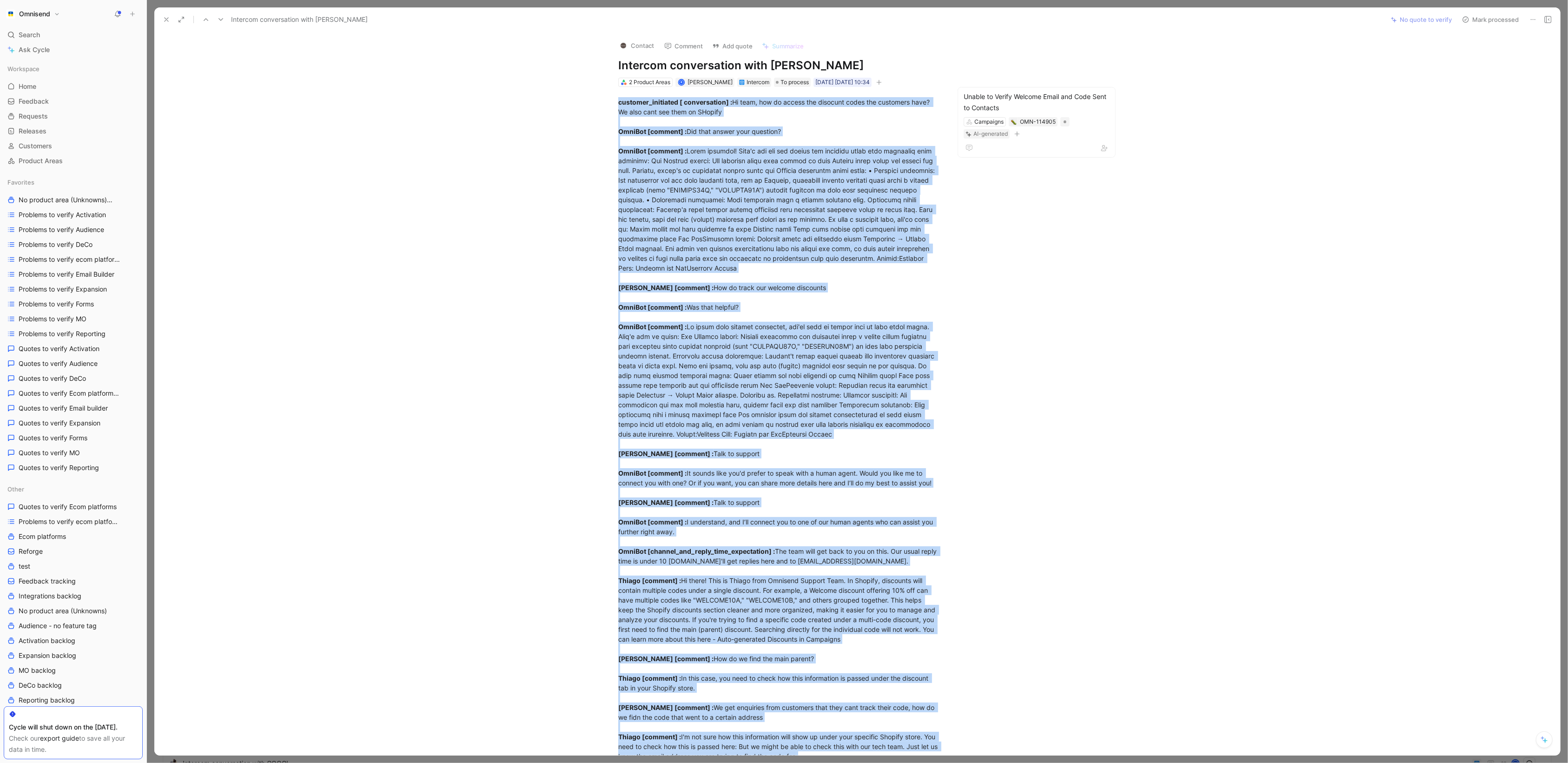
scroll to position [462, 0]
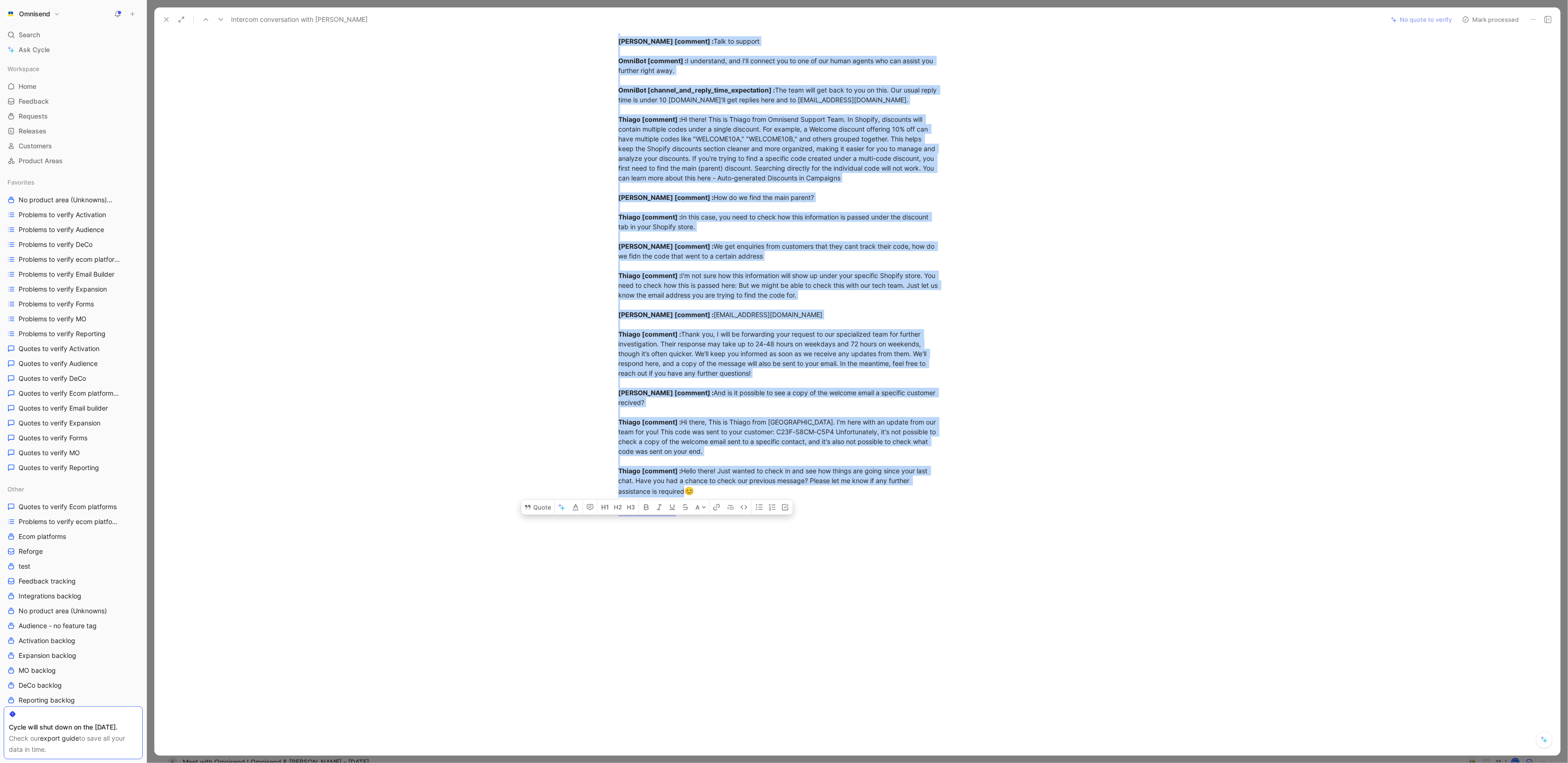
click at [170, 24] on button at bounding box center [166, 19] width 13 height 13
